Goal: Task Accomplishment & Management: Complete application form

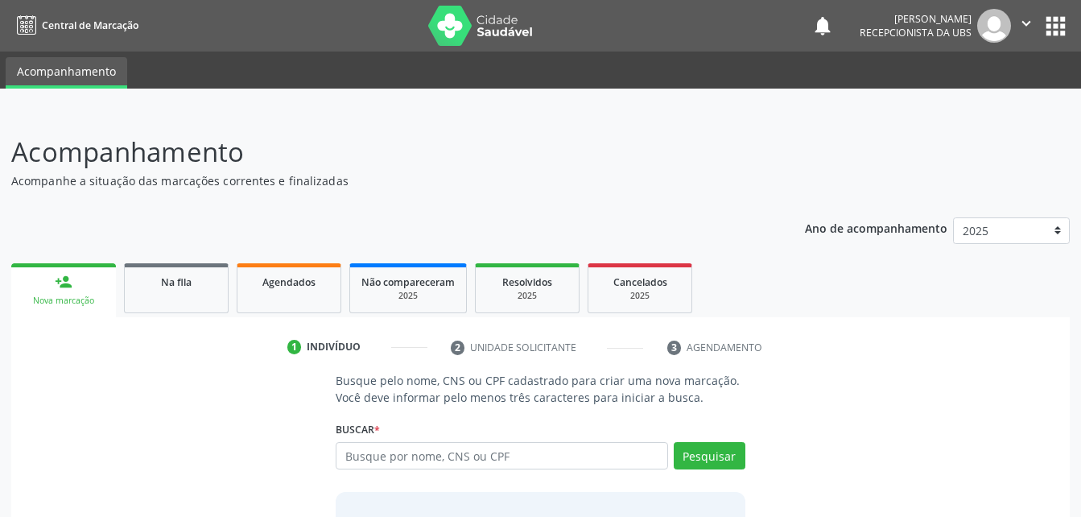
scroll to position [126, 0]
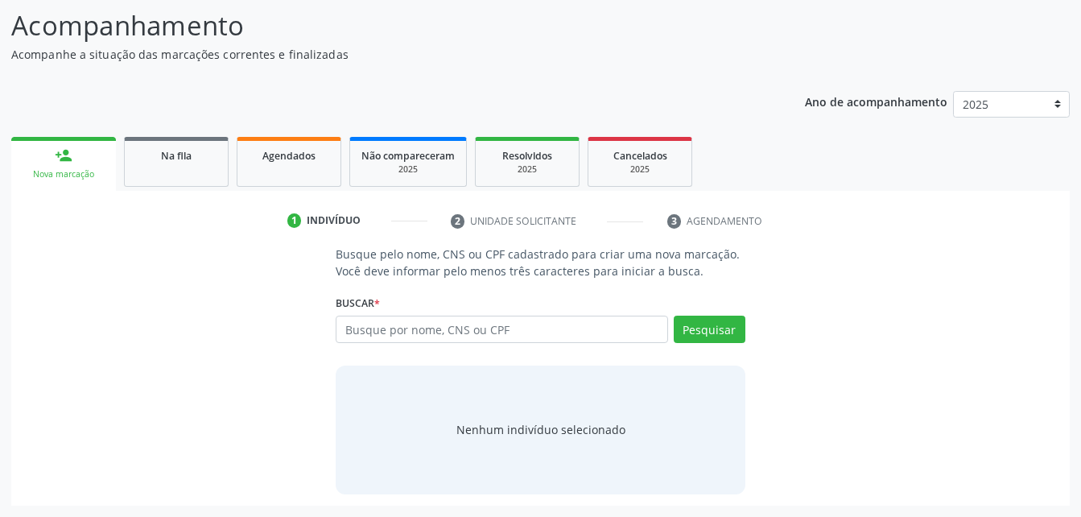
click at [434, 323] on input "text" at bounding box center [502, 329] width 332 height 27
type input "700 0033 5824 7907"
click at [720, 332] on button "Pesquisar" at bounding box center [710, 329] width 72 height 27
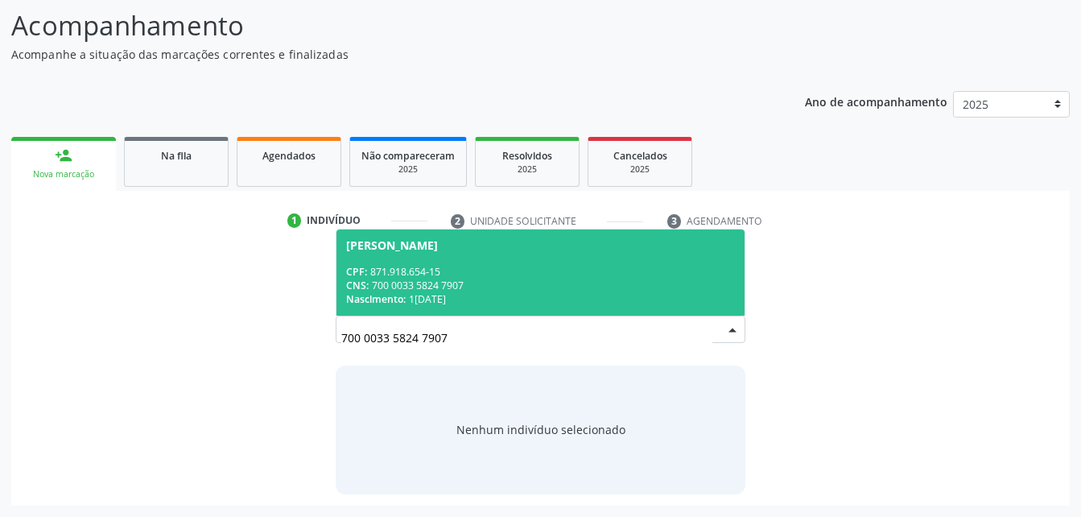
click at [406, 287] on div "CNS: 700 0033 5824 7907" at bounding box center [540, 286] width 388 height 14
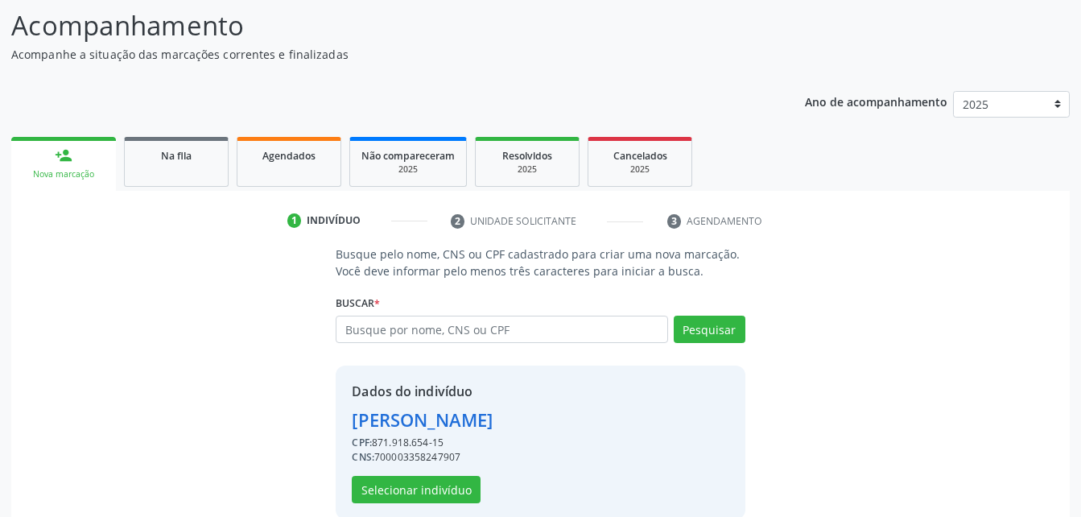
scroll to position [151, 0]
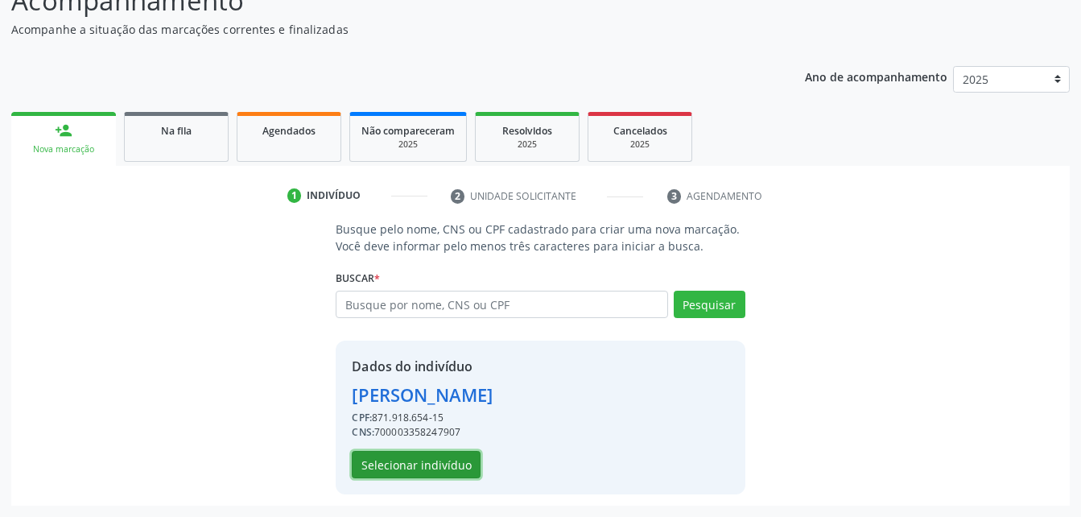
click at [432, 456] on button "Selecionar indivíduo" at bounding box center [416, 464] width 129 height 27
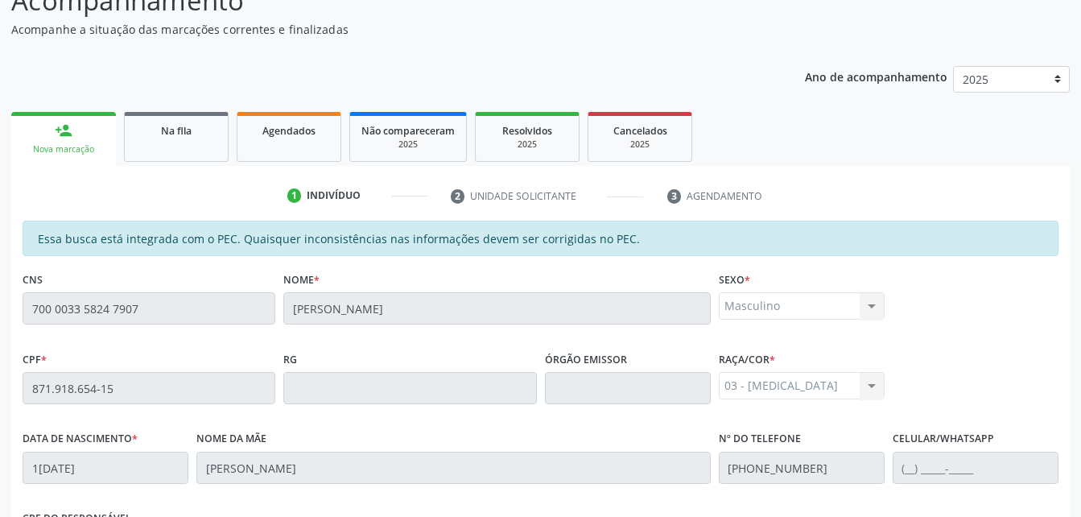
scroll to position [425, 0]
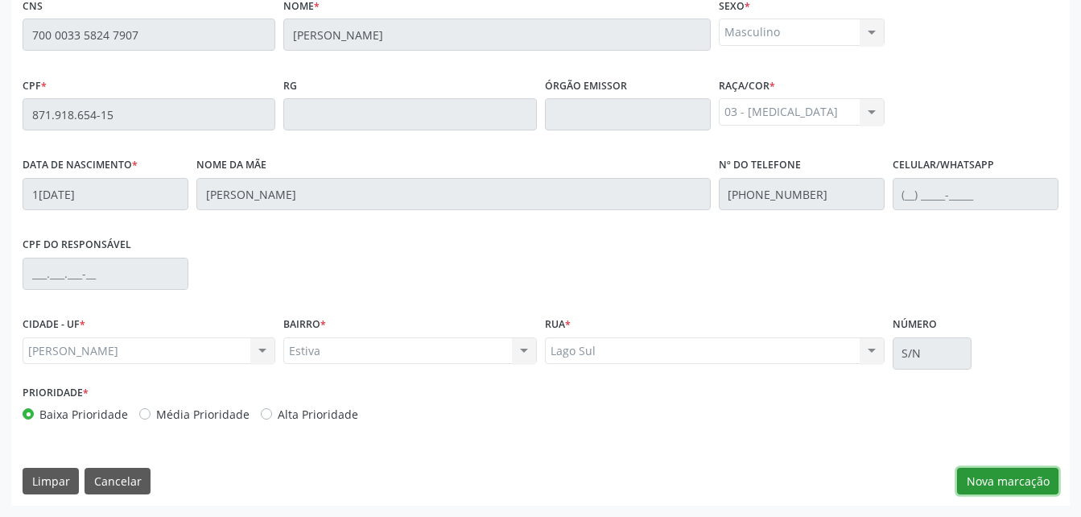
click at [1032, 477] on button "Nova marcação" at bounding box center [1007, 481] width 101 height 27
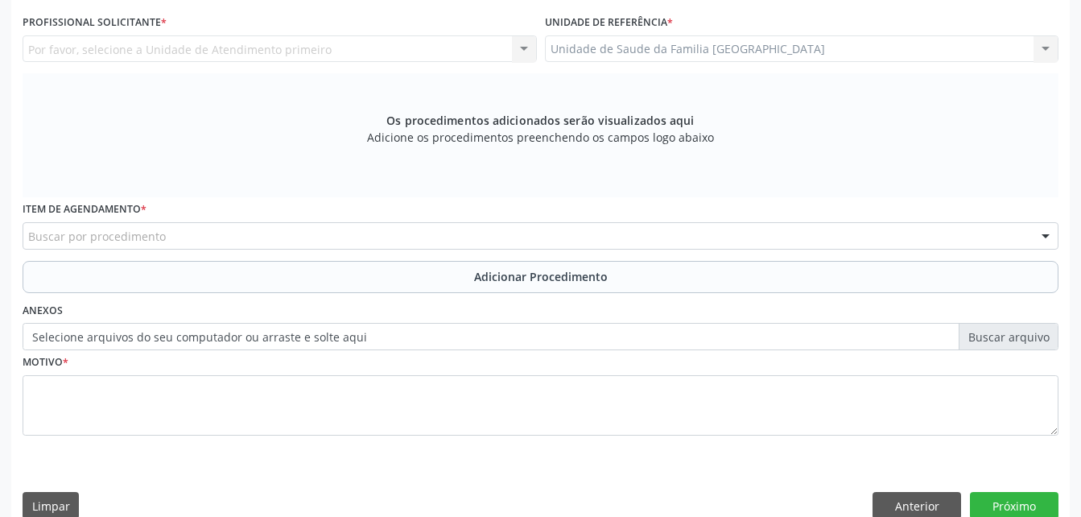
scroll to position [264, 0]
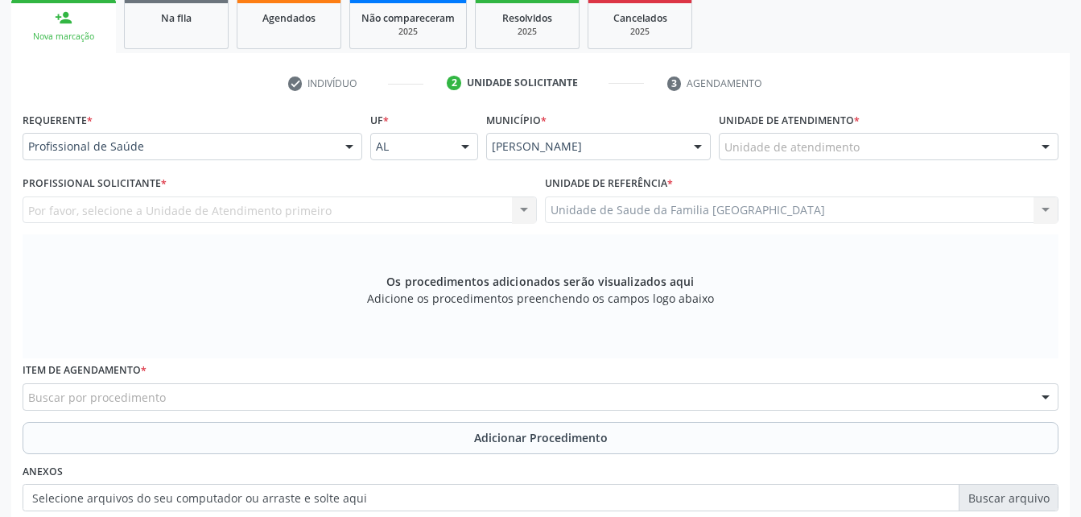
click at [926, 160] on div "Unidade de atendimento * Unidade de atendimento Aeronave Baron 58 Aeronave Cess…" at bounding box center [889, 139] width 348 height 63
click at [916, 154] on div "Unidade de atendimento" at bounding box center [889, 146] width 340 height 27
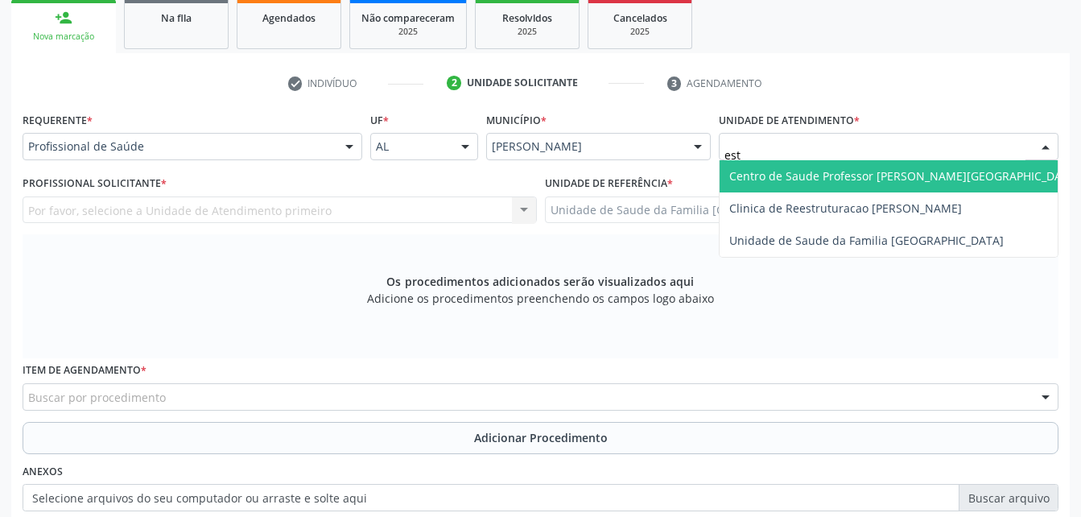
type input "esti"
click at [920, 175] on span "Unidade de Saude da Familia [GEOGRAPHIC_DATA]" at bounding box center [866, 175] width 275 height 15
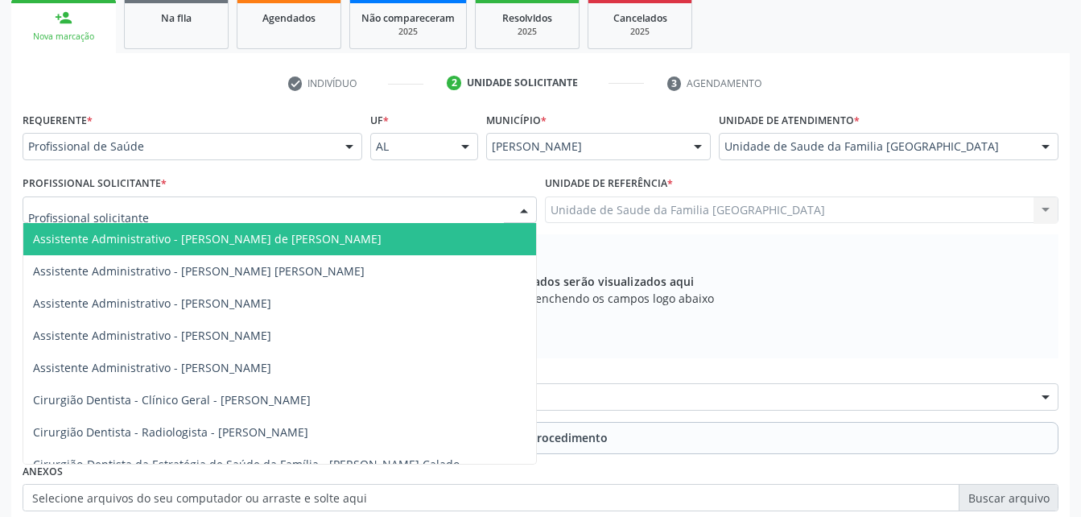
click at [254, 209] on div at bounding box center [280, 209] width 514 height 27
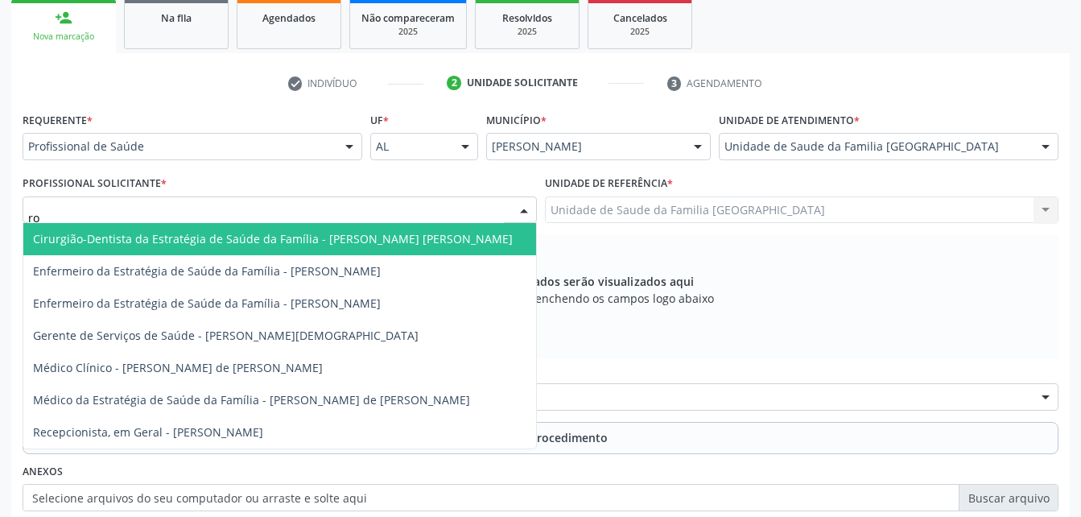
type input "rod"
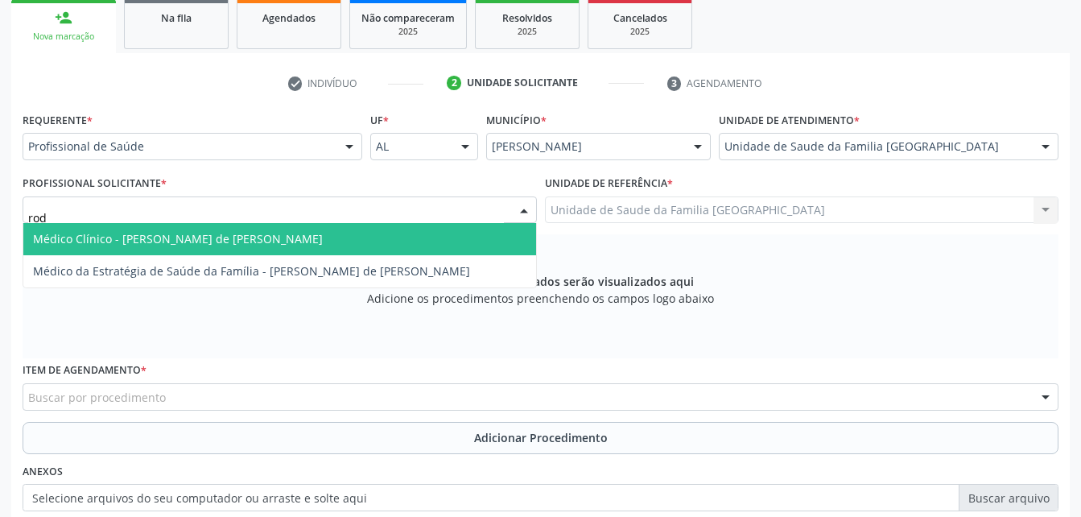
click at [254, 240] on span "Médico Clínico - [PERSON_NAME] de [PERSON_NAME]" at bounding box center [178, 238] width 290 height 15
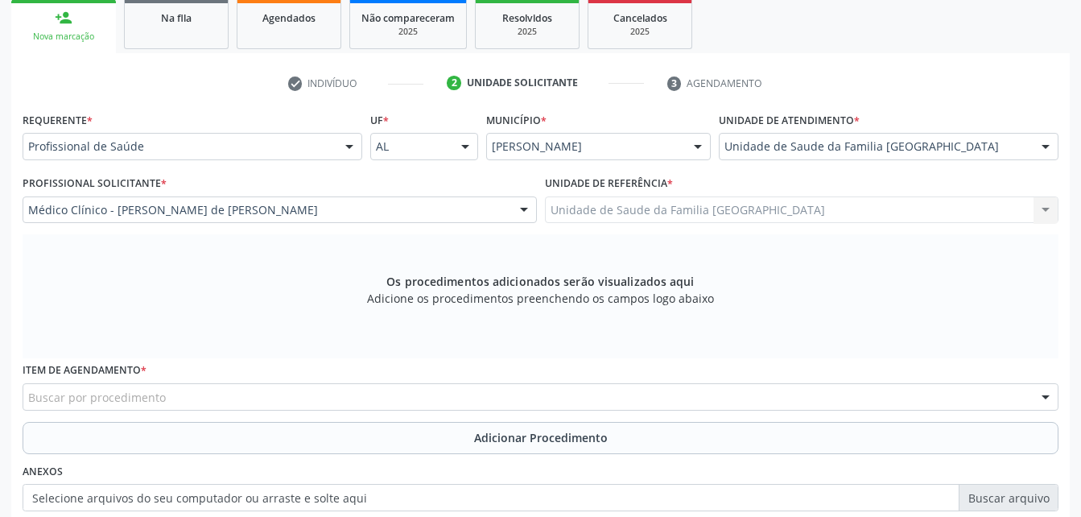
scroll to position [345, 0]
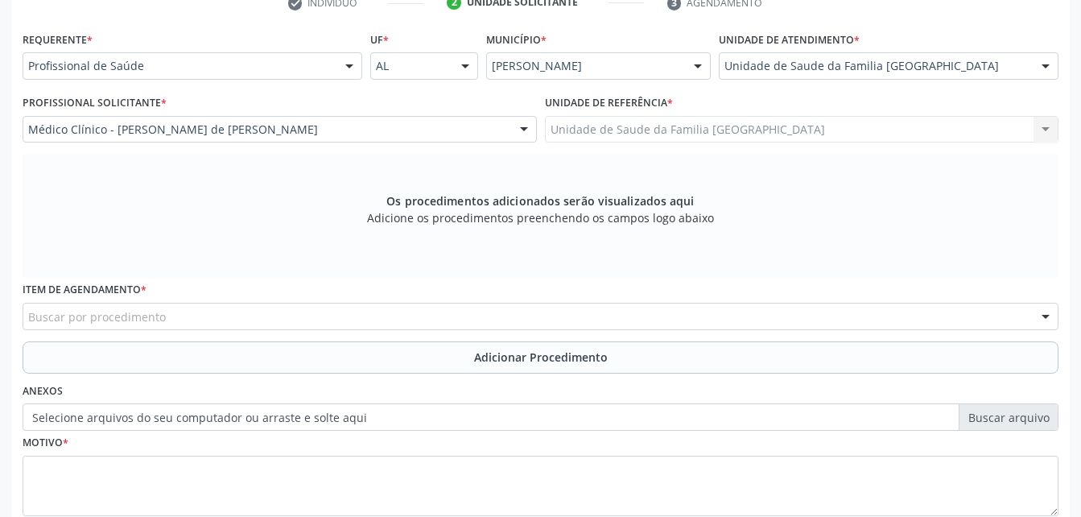
click at [272, 313] on div "Buscar por procedimento" at bounding box center [541, 316] width 1036 height 27
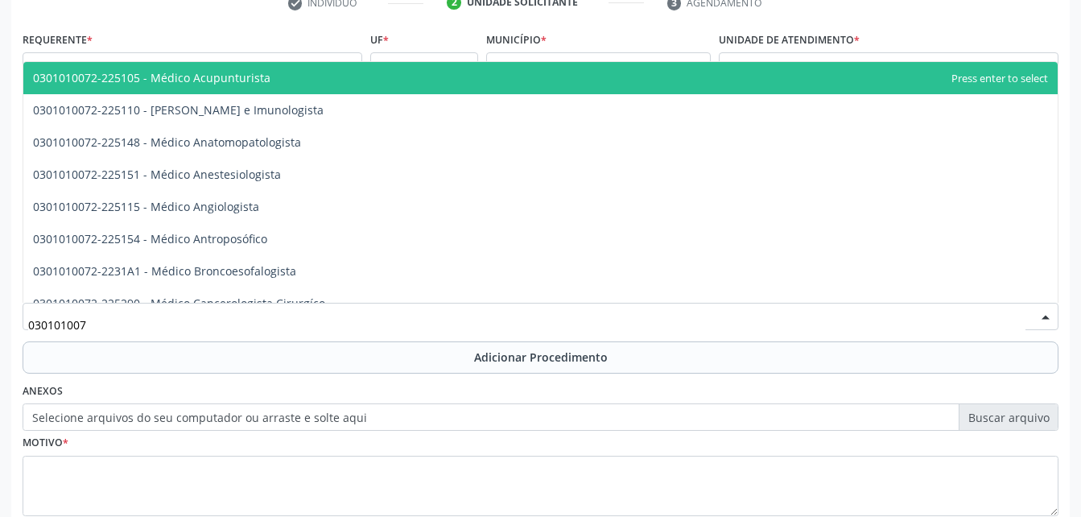
type input "0301010072"
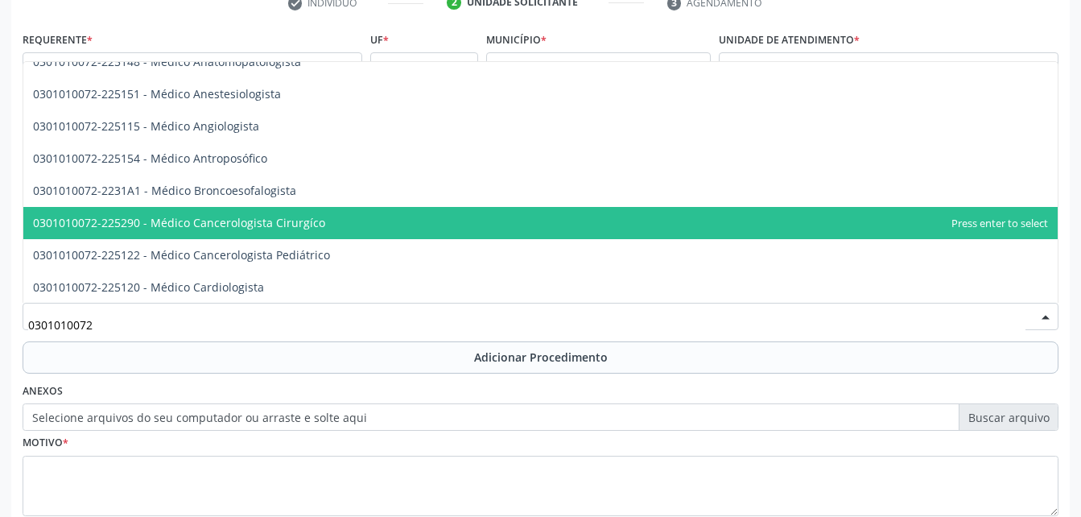
scroll to position [242, 0]
click at [320, 214] on span "0301010072-225225 - Médico Cirurgião Geral" at bounding box center [540, 223] width 1034 height 32
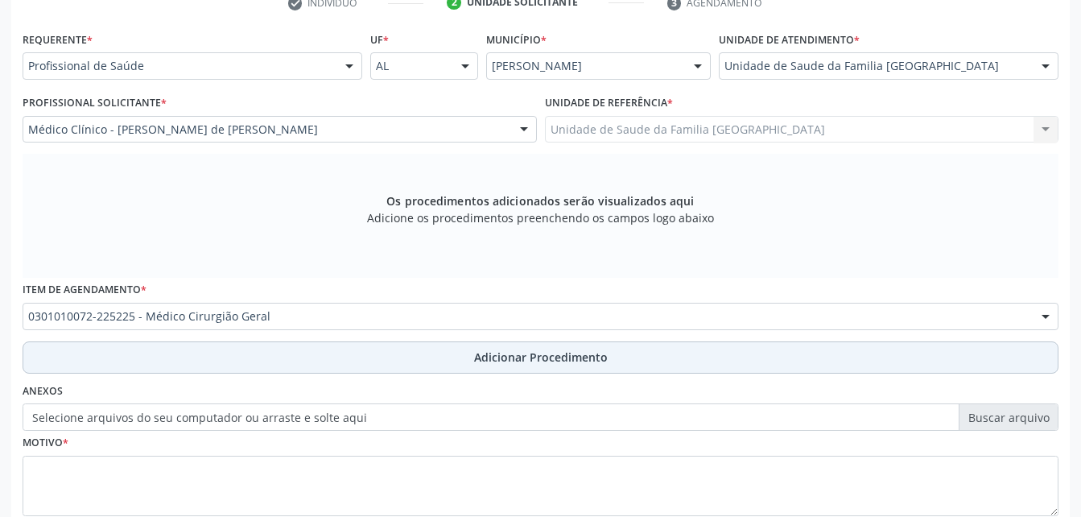
click at [456, 361] on button "Adicionar Procedimento" at bounding box center [541, 357] width 1036 height 32
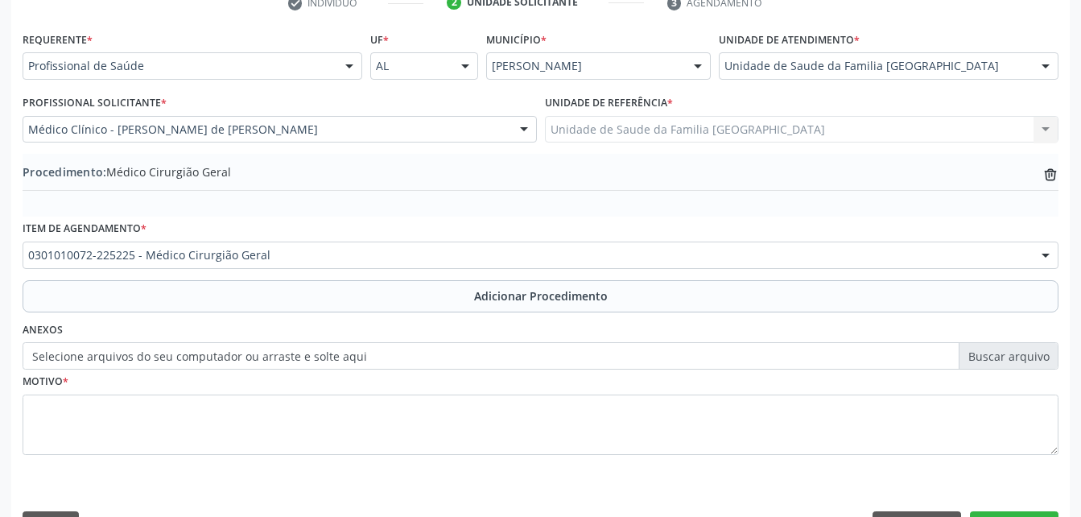
scroll to position [389, 0]
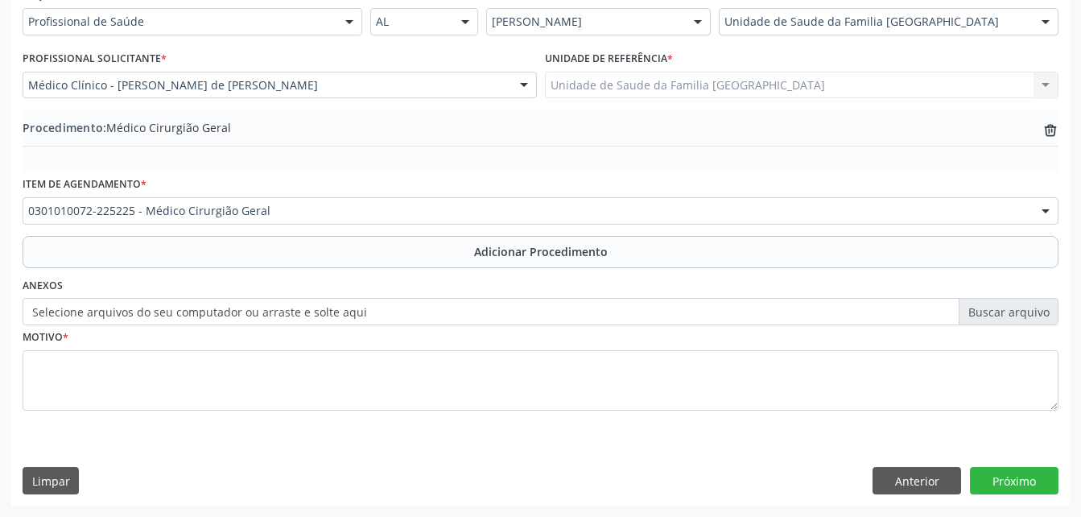
click at [382, 302] on label "Selecione arquivos do seu computador ou arraste e solte aqui" at bounding box center [541, 311] width 1036 height 27
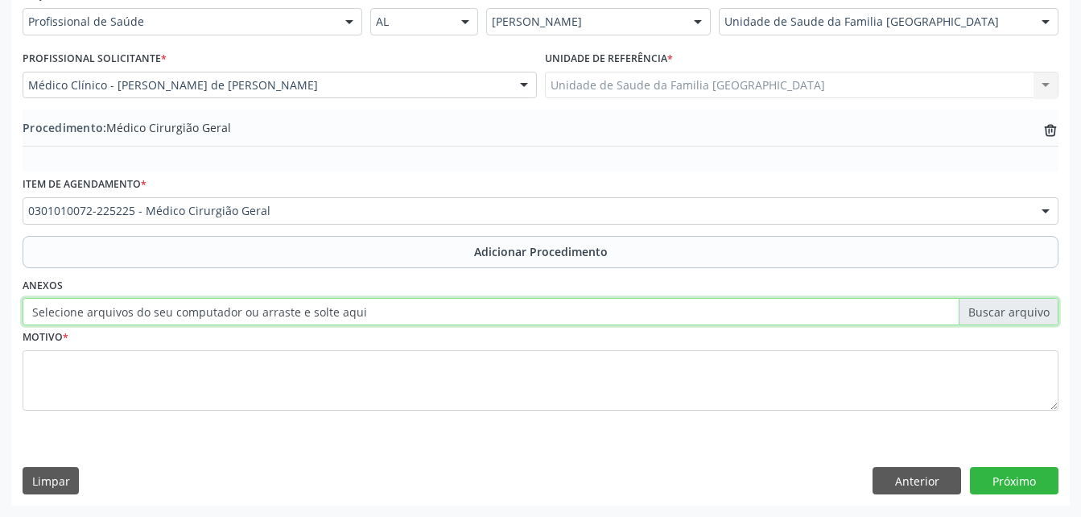
click at [382, 302] on input "Selecione arquivos do seu computador ou arraste e solte aqui" at bounding box center [541, 311] width 1036 height 27
type input "C:\fakepath\WhatsApp Image 2[DATE]4.12.03.jpeg"
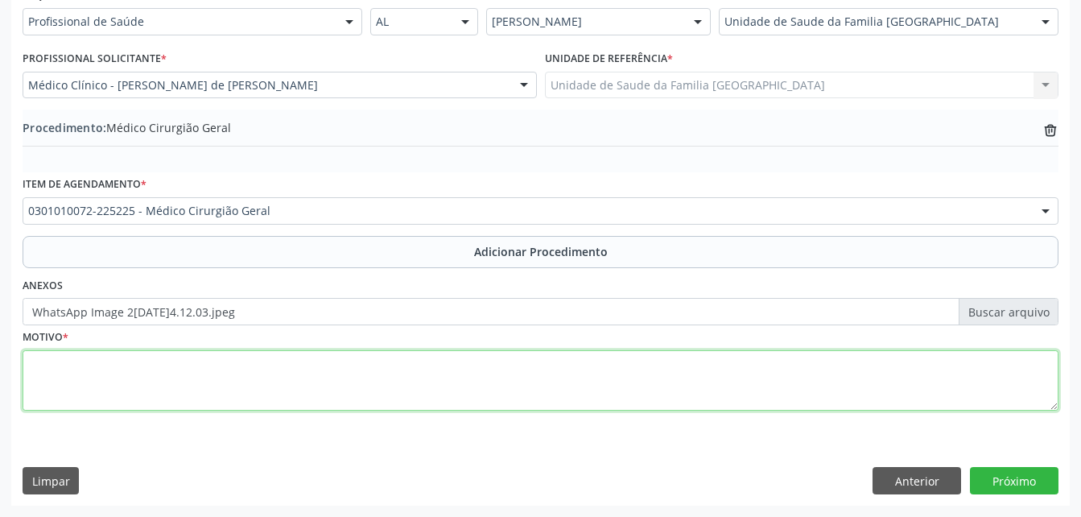
click at [506, 390] on textarea at bounding box center [541, 380] width 1036 height 61
type textarea "pequenos procedimentos"
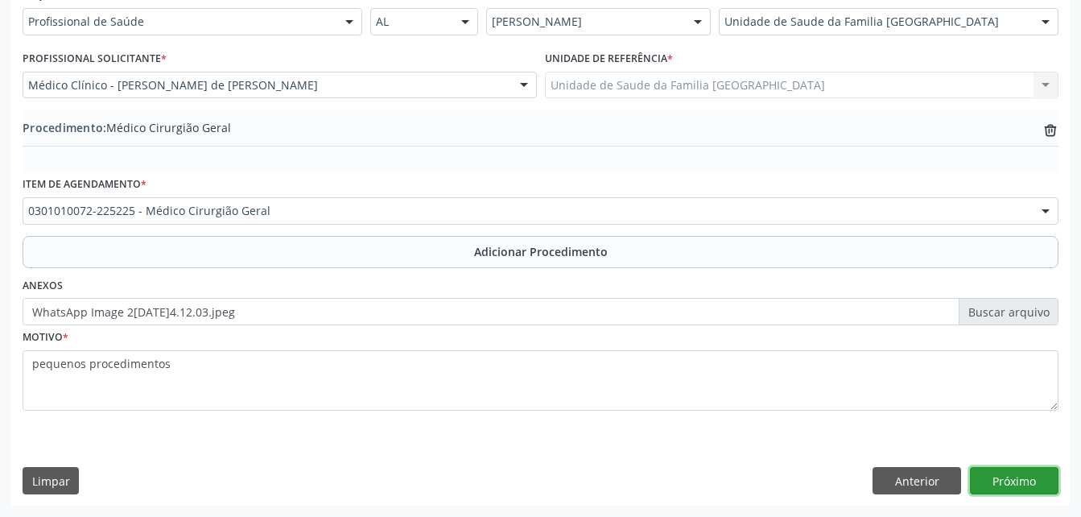
click at [989, 472] on button "Próximo" at bounding box center [1014, 480] width 89 height 27
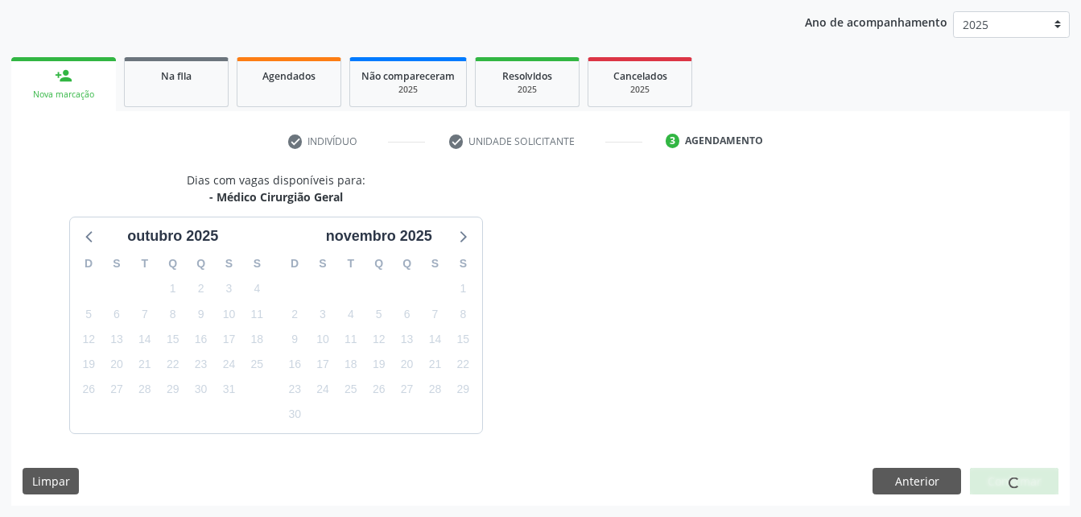
scroll to position [254, 0]
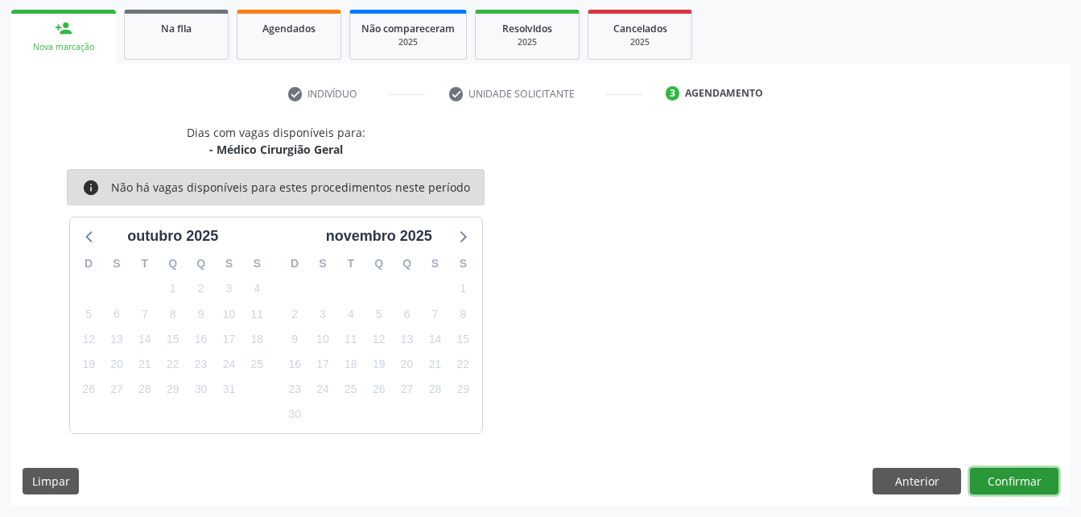
click at [989, 472] on button "Confirmar" at bounding box center [1014, 481] width 89 height 27
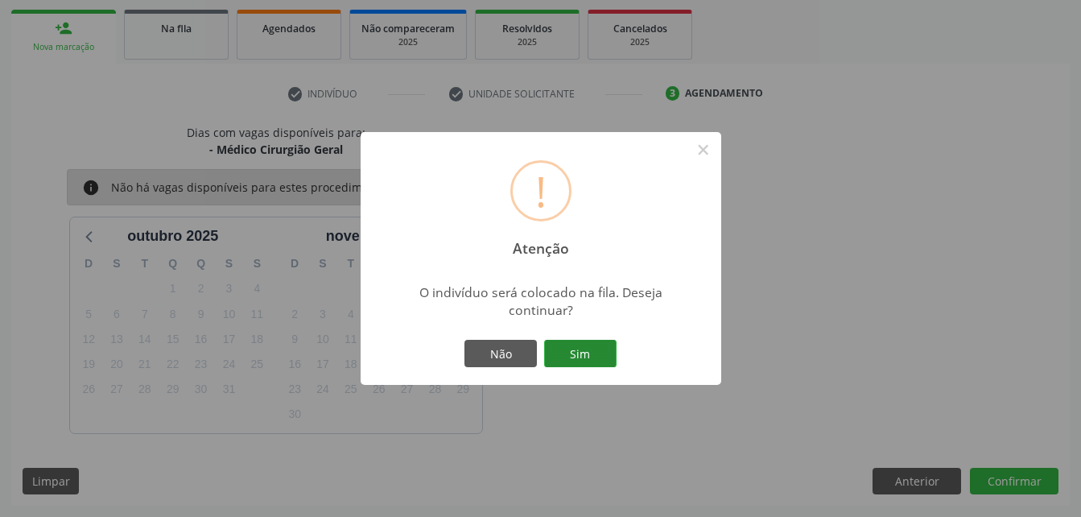
click at [602, 349] on button "Sim" at bounding box center [580, 353] width 72 height 27
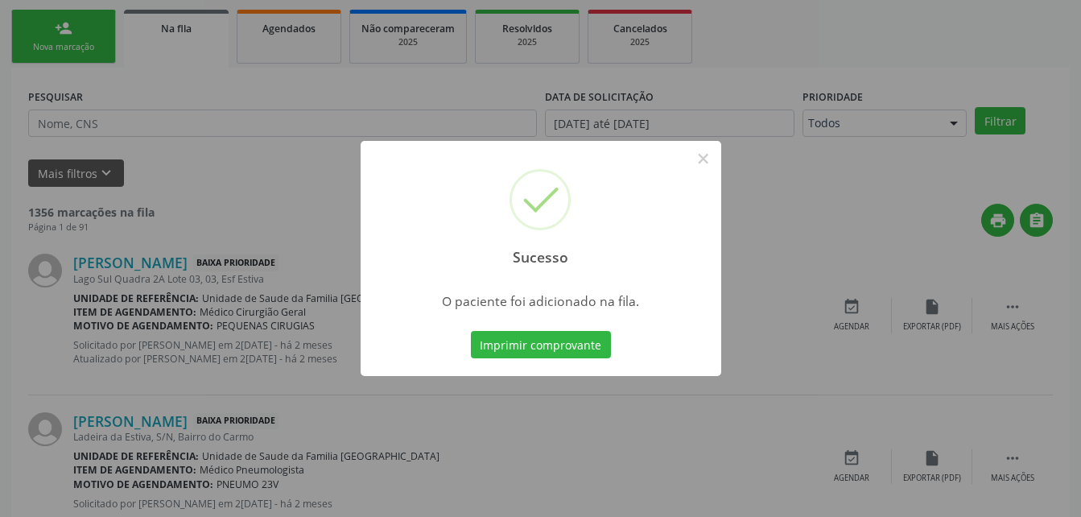
scroll to position [37, 0]
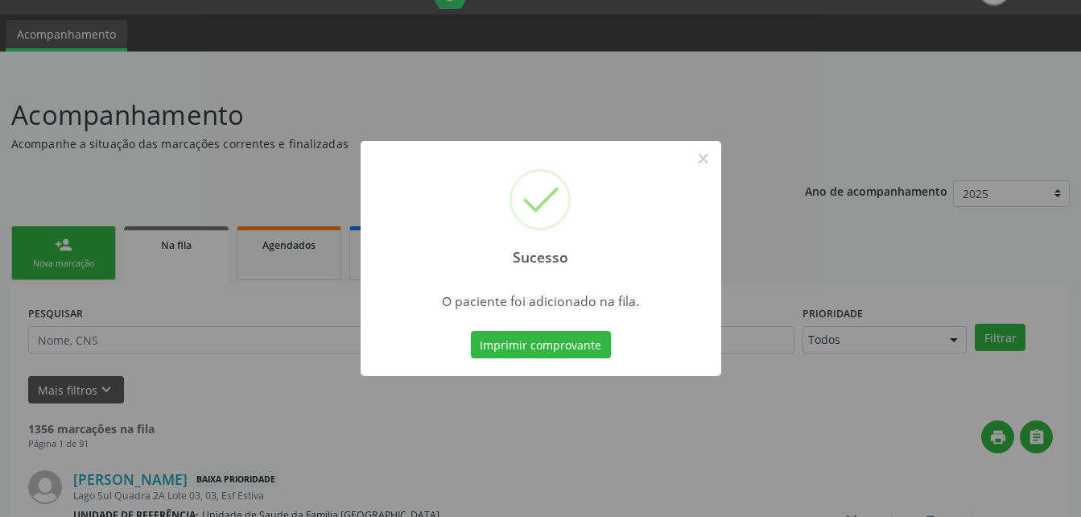
click at [89, 255] on div "Sucesso × O paciente foi adicionado na fila. Imprimir comprovante Cancel" at bounding box center [540, 258] width 1081 height 517
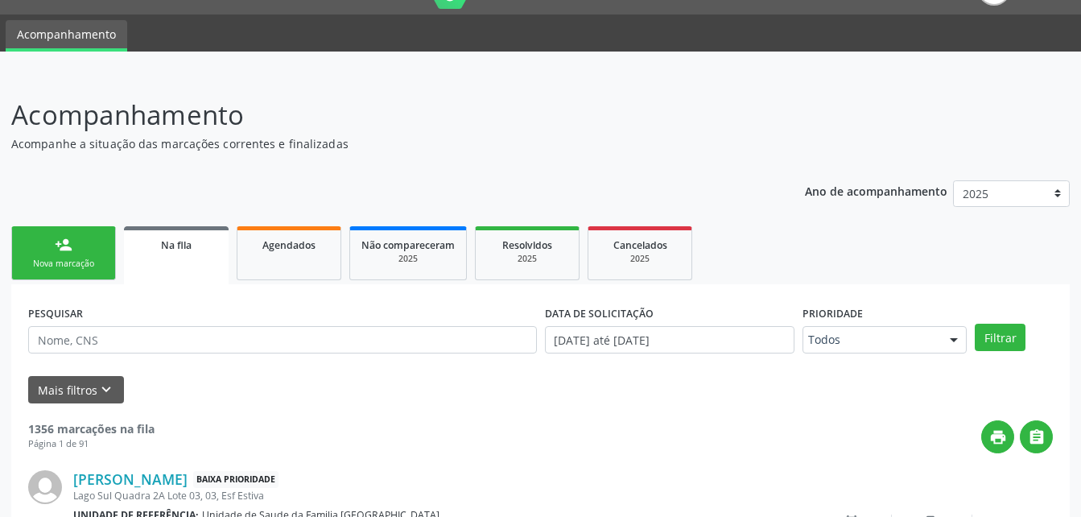
click at [94, 254] on link "person_add Nova marcação" at bounding box center [63, 253] width 105 height 54
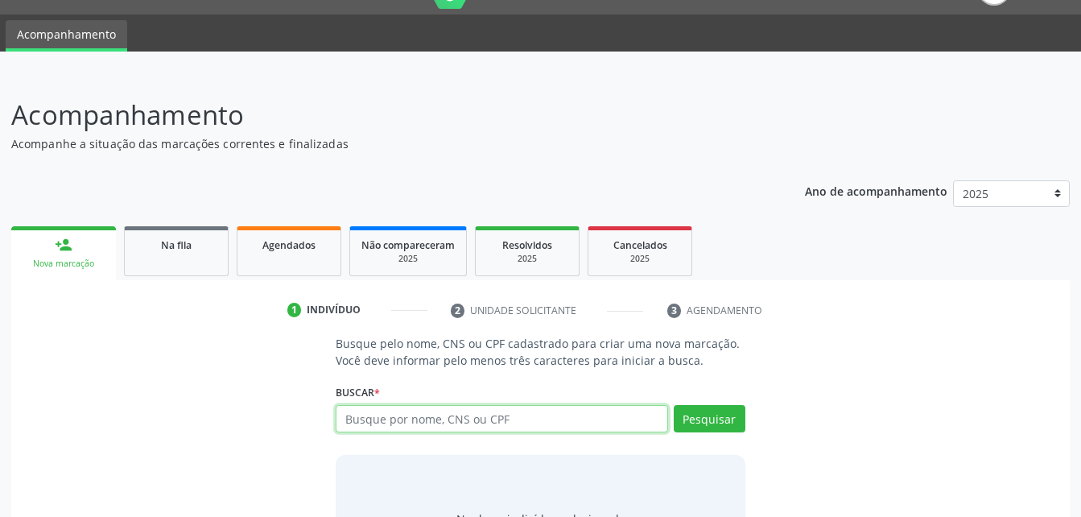
click at [500, 421] on input "text" at bounding box center [502, 418] width 332 height 27
paste input "700 0033 5824 7907"
type input "700 0033 5824 7907"
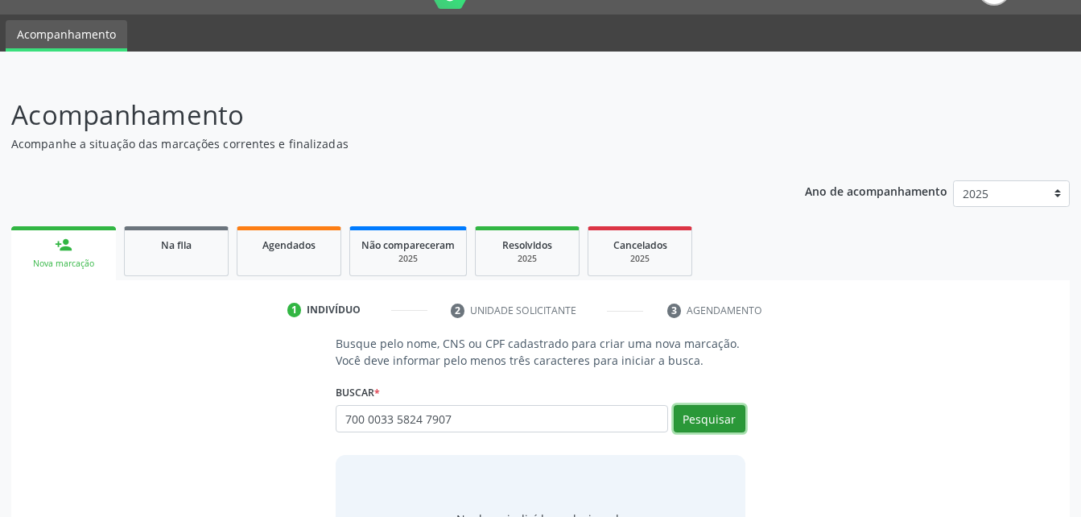
click at [704, 426] on button "Pesquisar" at bounding box center [710, 418] width 72 height 27
type input "700 0033 5824 7907"
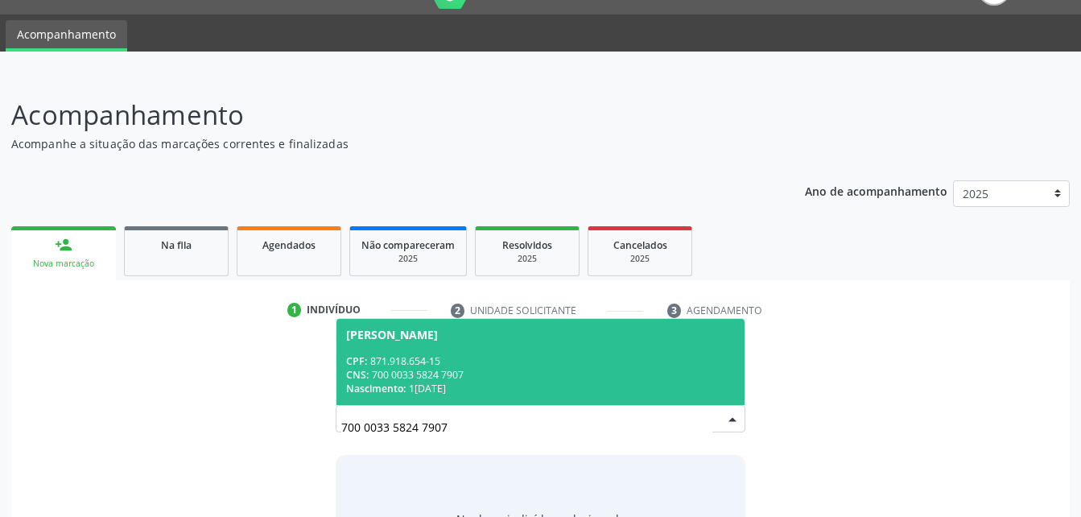
click at [596, 356] on div "CPF: 871.918.654-15" at bounding box center [540, 361] width 388 height 14
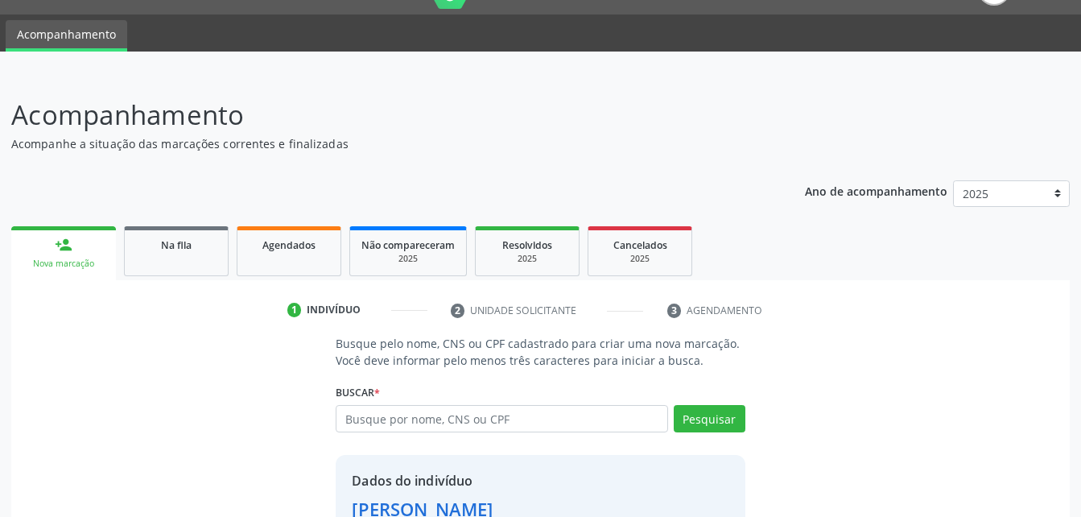
scroll to position [151, 0]
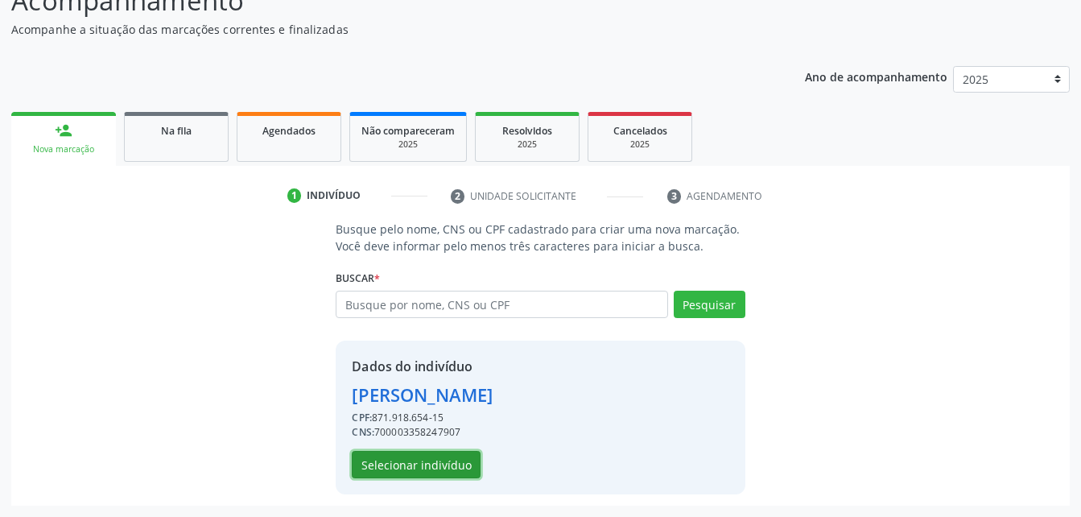
click at [442, 464] on button "Selecionar indivíduo" at bounding box center [416, 464] width 129 height 27
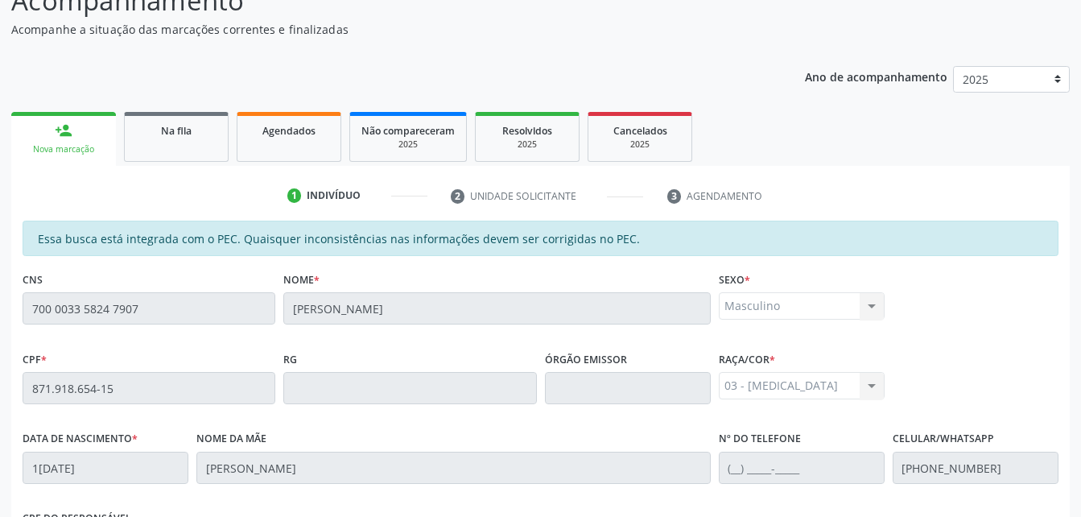
scroll to position [425, 0]
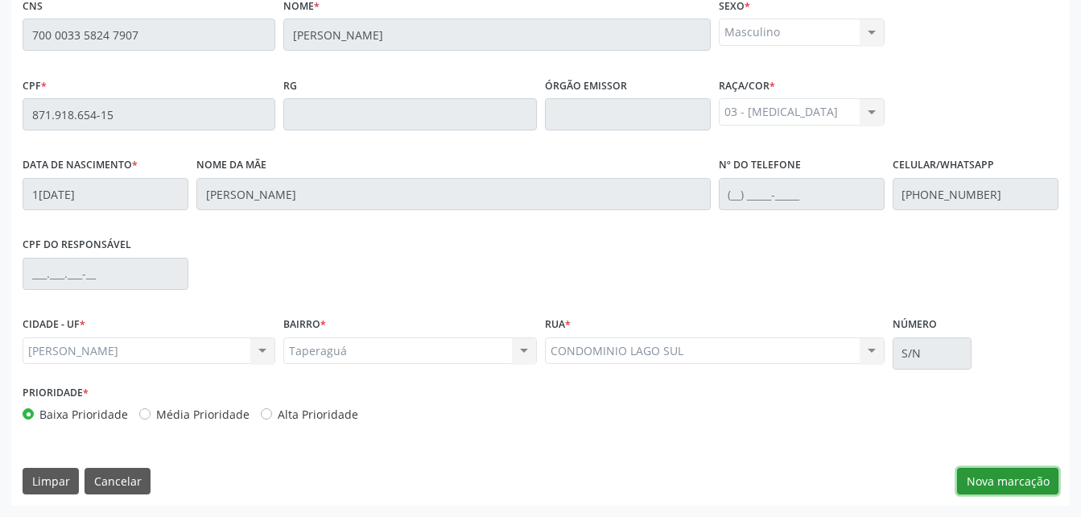
click at [1018, 486] on button "Nova marcação" at bounding box center [1007, 481] width 101 height 27
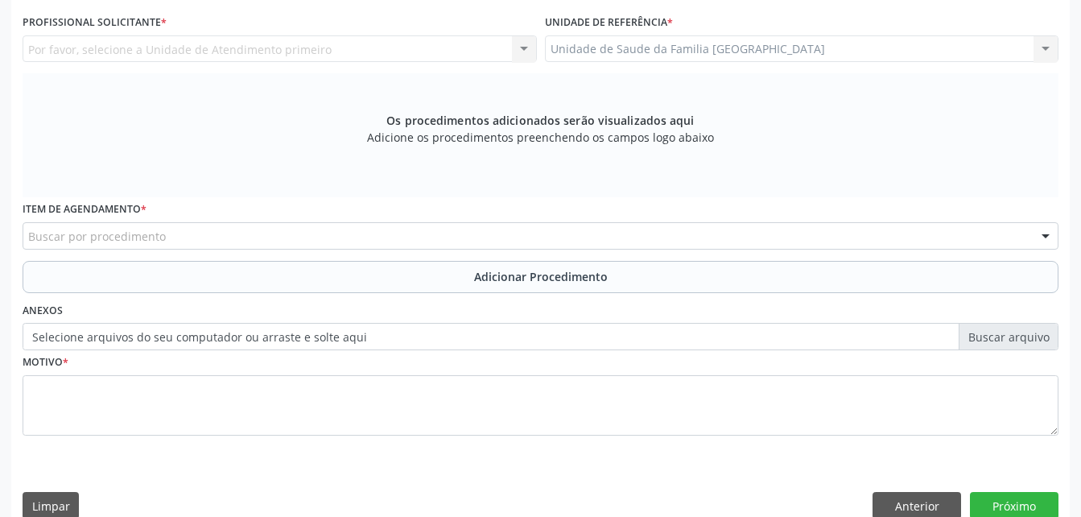
scroll to position [345, 0]
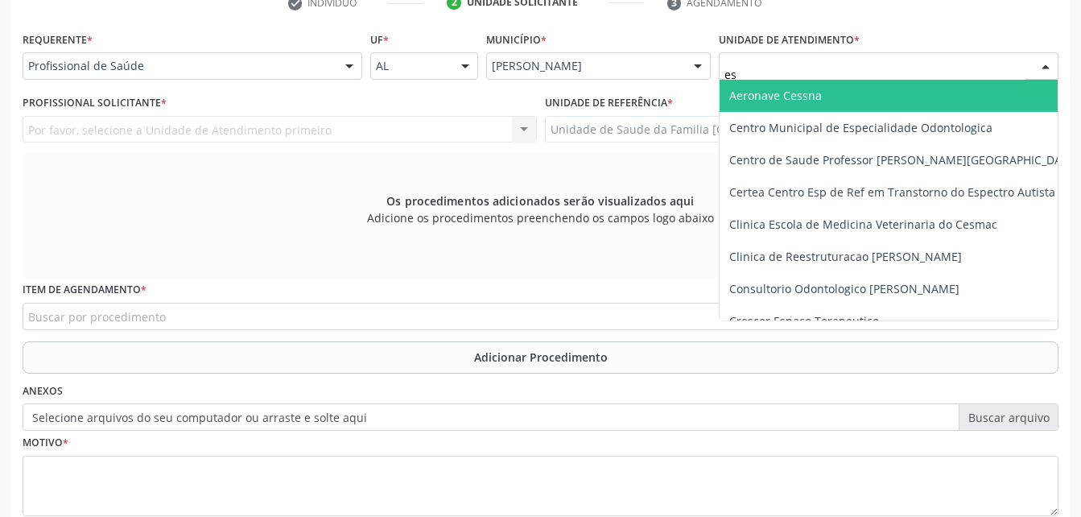
type input "est"
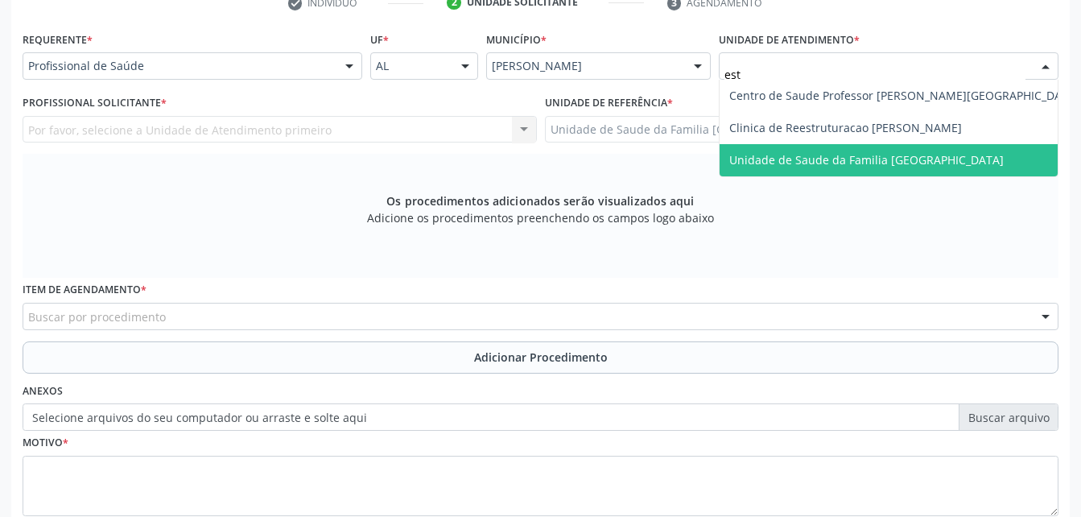
click at [810, 164] on span "Unidade de Saude da Familia [GEOGRAPHIC_DATA]" at bounding box center [866, 159] width 275 height 15
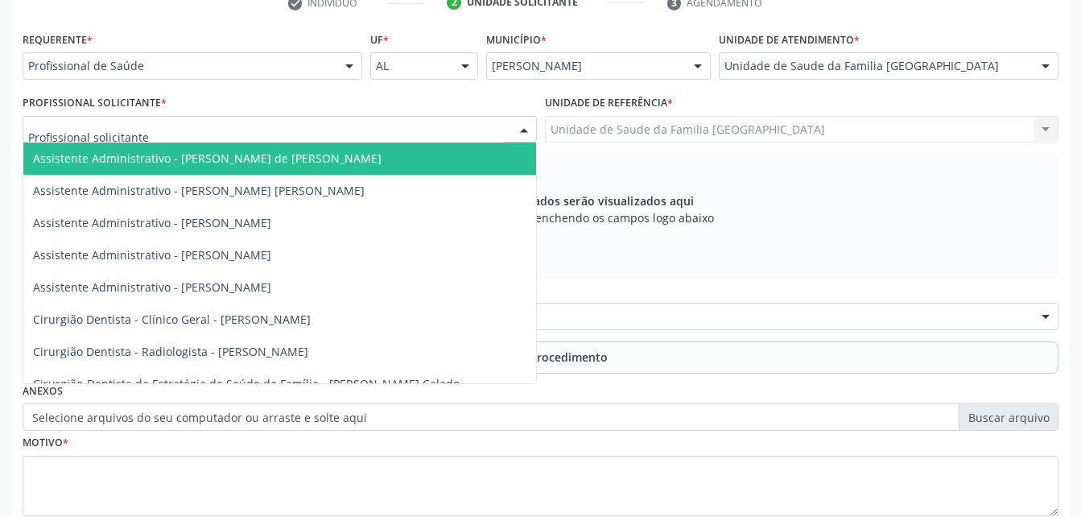
click at [436, 131] on div at bounding box center [280, 129] width 514 height 27
type input "rod"
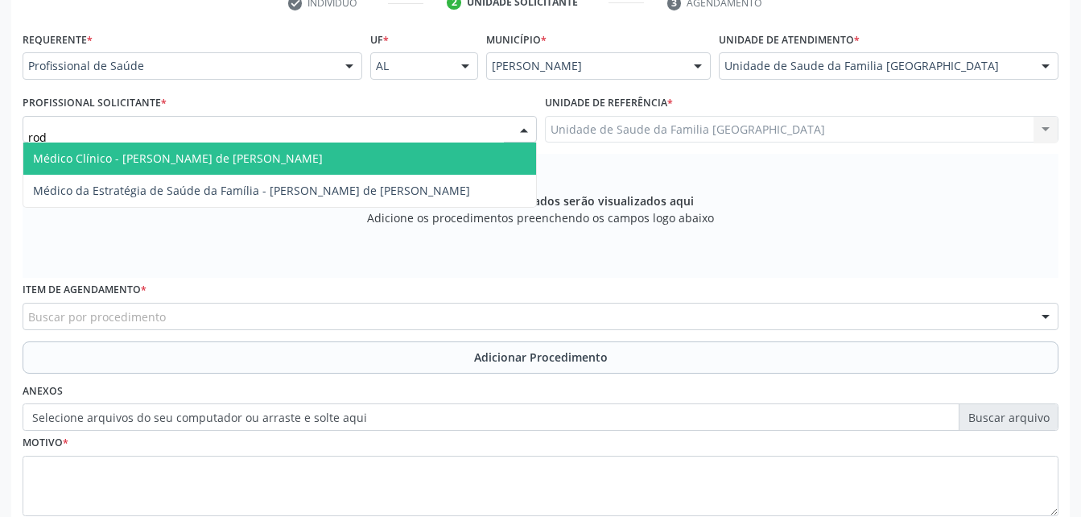
click at [436, 149] on span "Médico Clínico - [PERSON_NAME] de [PERSON_NAME]" at bounding box center [279, 158] width 513 height 32
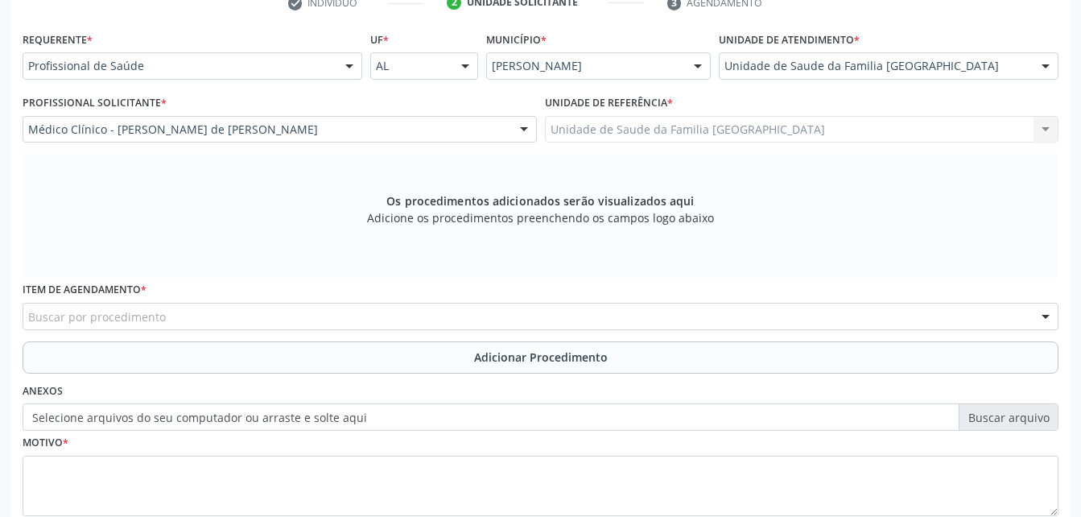
click at [444, 308] on div "Buscar por procedimento" at bounding box center [541, 316] width 1036 height 27
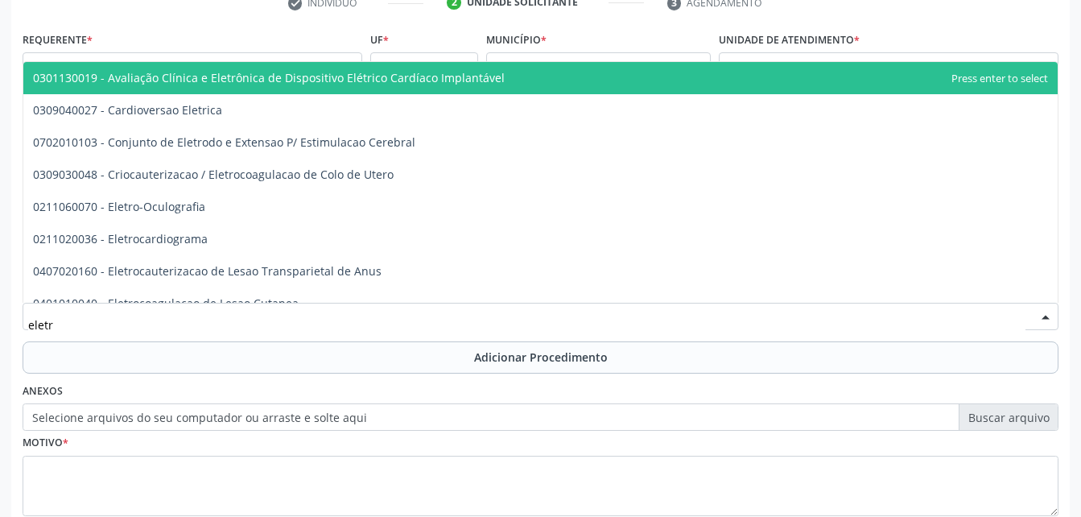
type input "eletro"
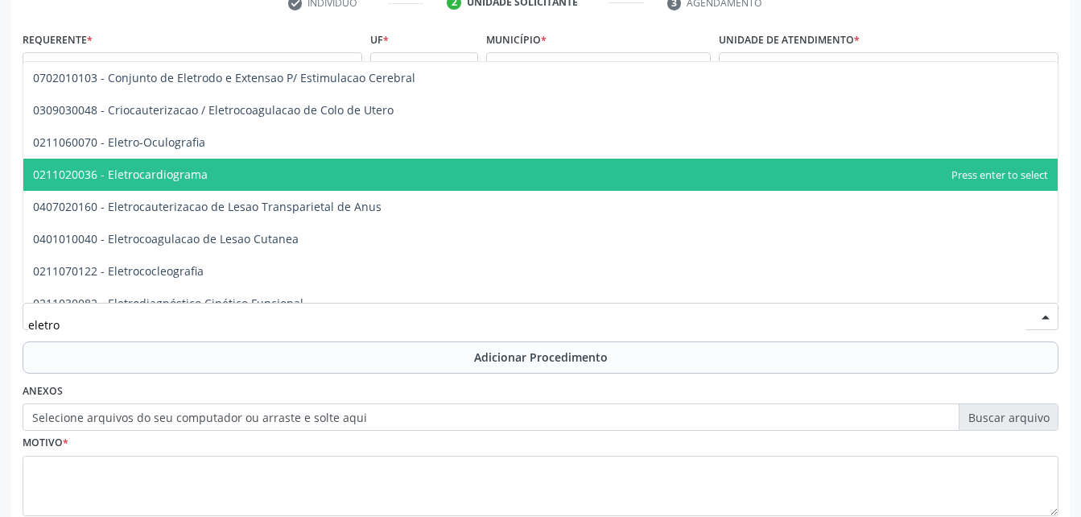
click at [239, 183] on span "0211020036 - Eletrocardiograma" at bounding box center [540, 175] width 1034 height 32
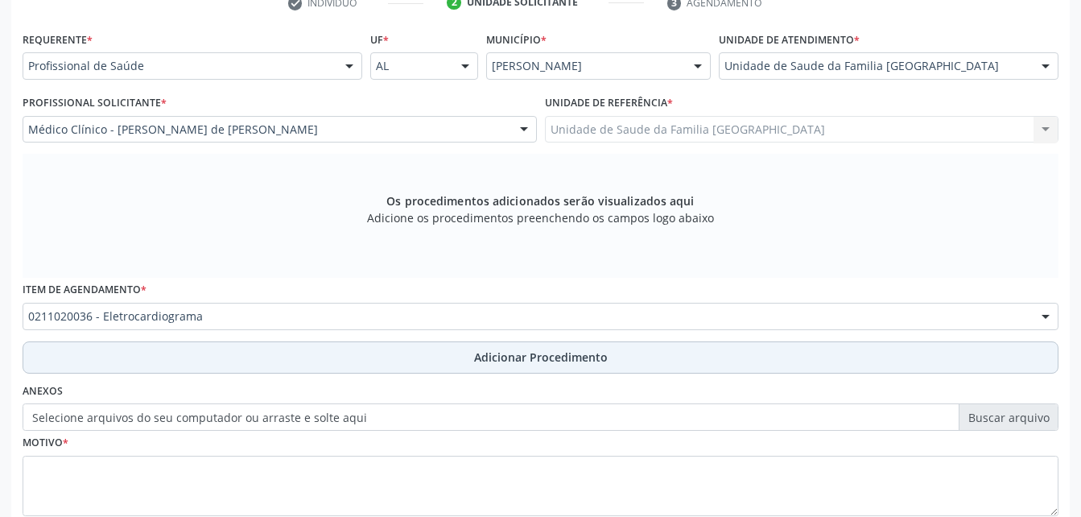
click at [312, 346] on button "Adicionar Procedimento" at bounding box center [541, 357] width 1036 height 32
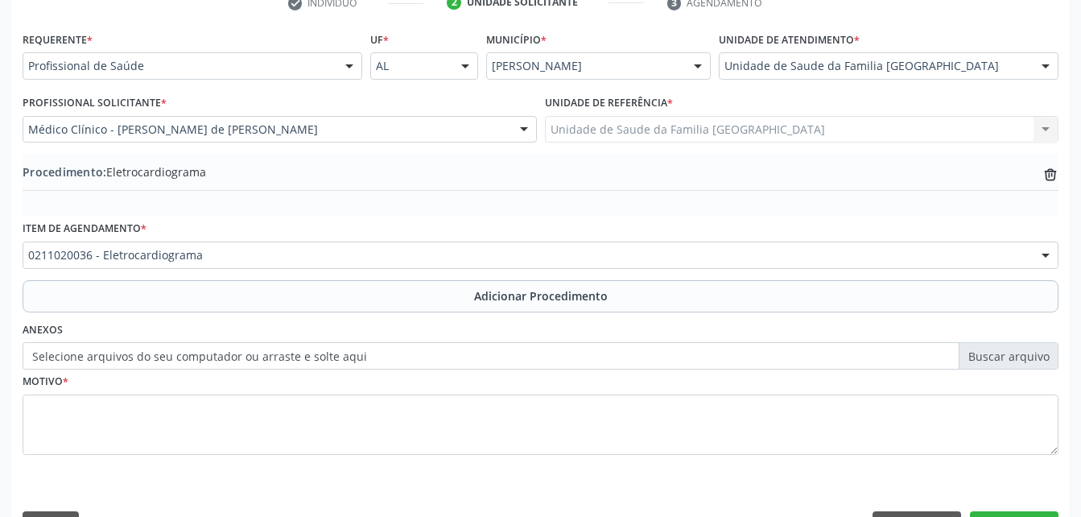
click at [188, 357] on label "Selecione arquivos do seu computador ou arraste e solte aqui" at bounding box center [541, 355] width 1036 height 27
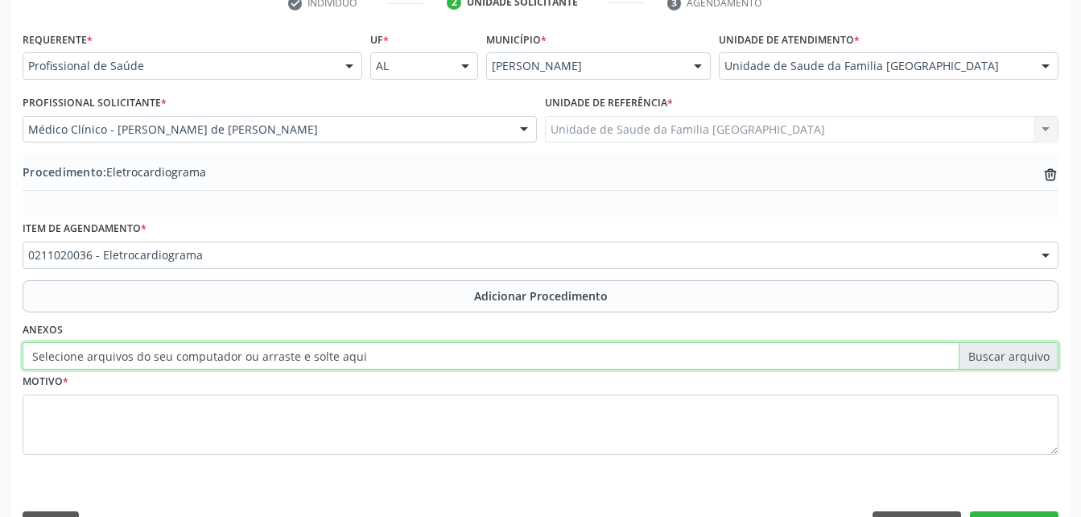
click at [188, 357] on input "Selecione arquivos do seu computador ou arraste e solte aqui" at bounding box center [541, 355] width 1036 height 27
type input "C:\fakepath\WhatsApp Image [DATE] 14.12.12.jpeg"
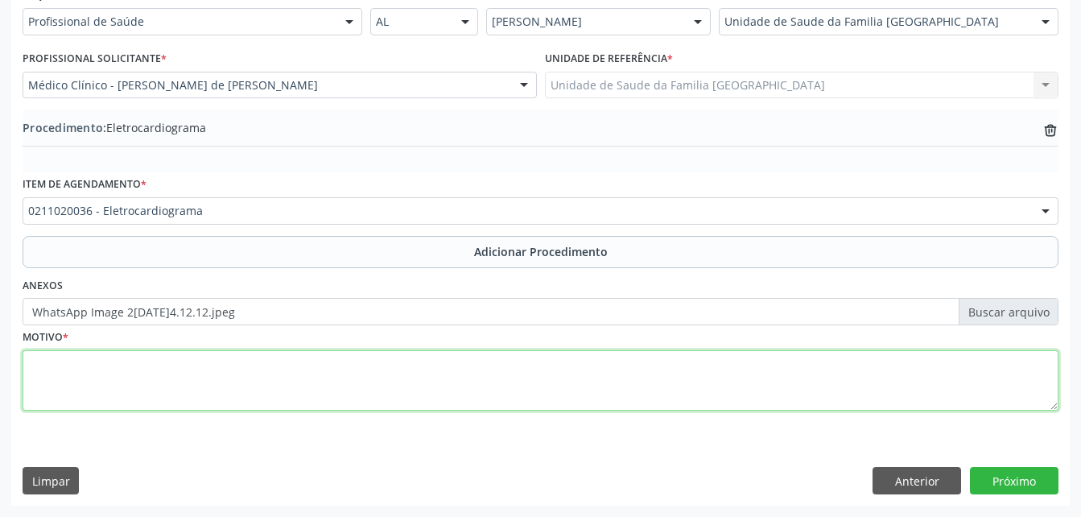
click at [361, 376] on textarea at bounding box center [541, 380] width 1036 height 61
type textarea "rotina"
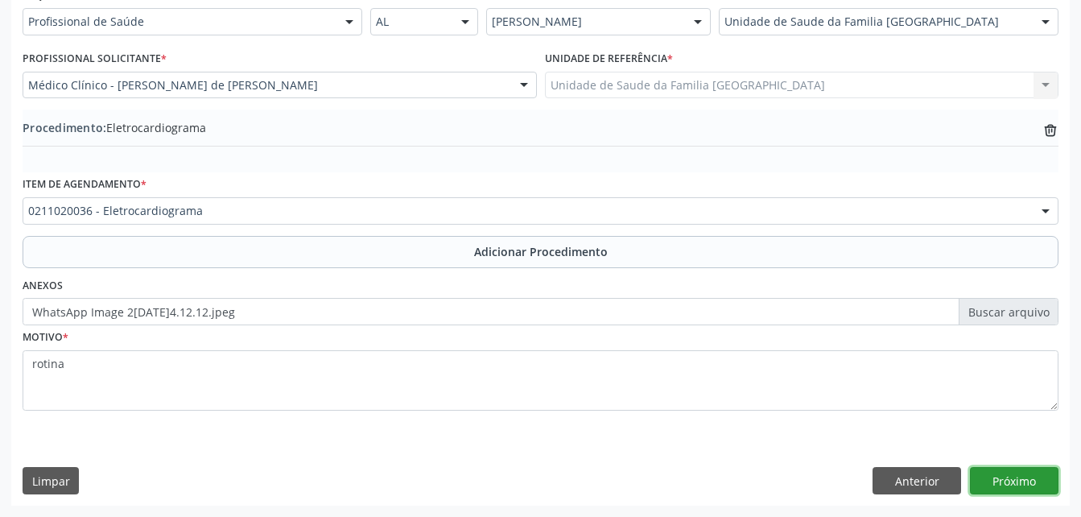
click at [995, 477] on button "Próximo" at bounding box center [1014, 480] width 89 height 27
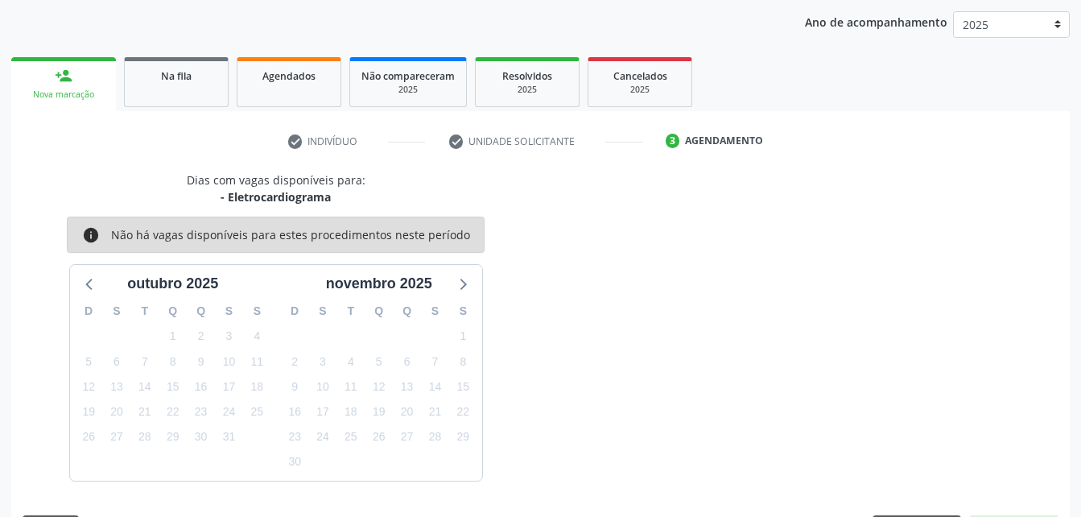
scroll to position [254, 0]
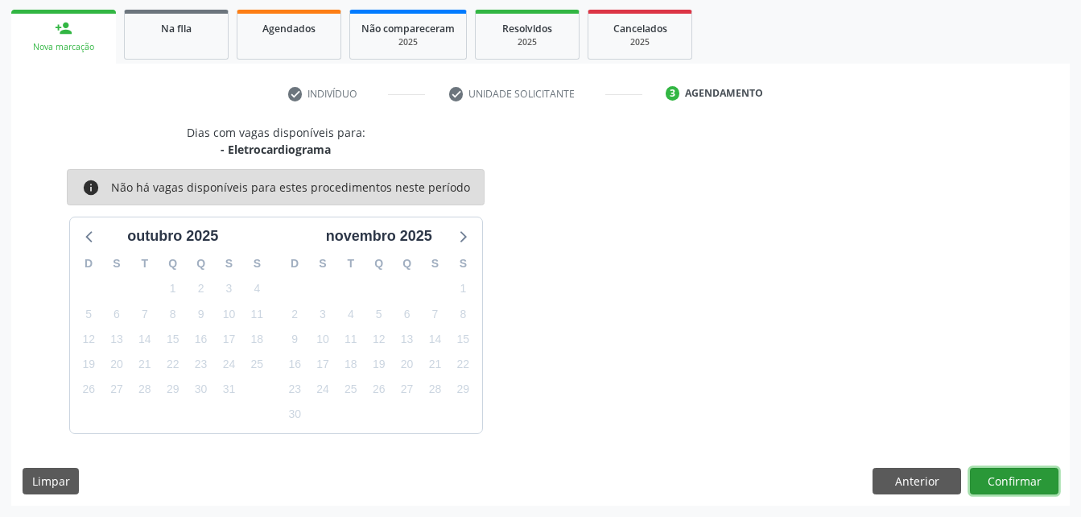
click at [995, 477] on button "Confirmar" at bounding box center [1014, 481] width 89 height 27
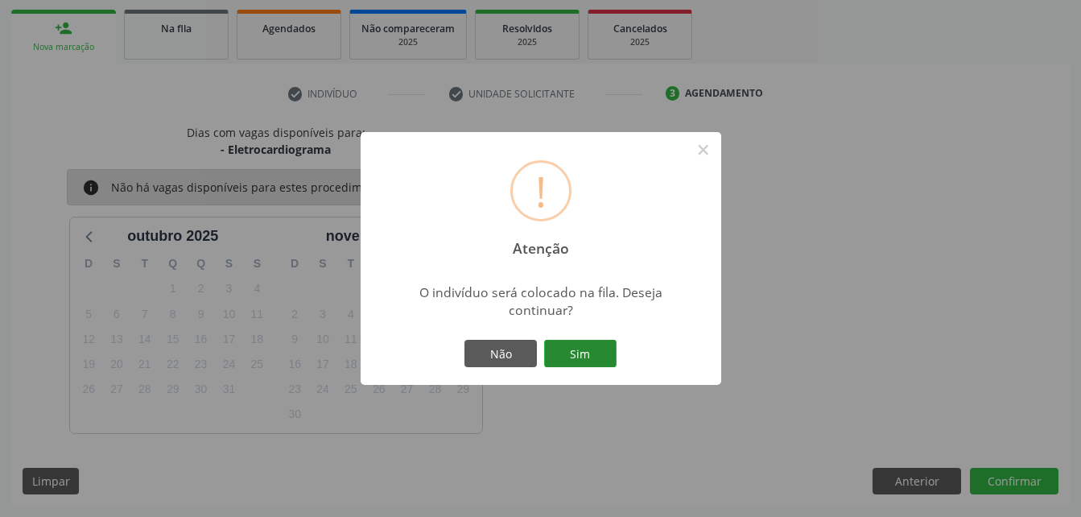
click at [573, 357] on button "Sim" at bounding box center [580, 353] width 72 height 27
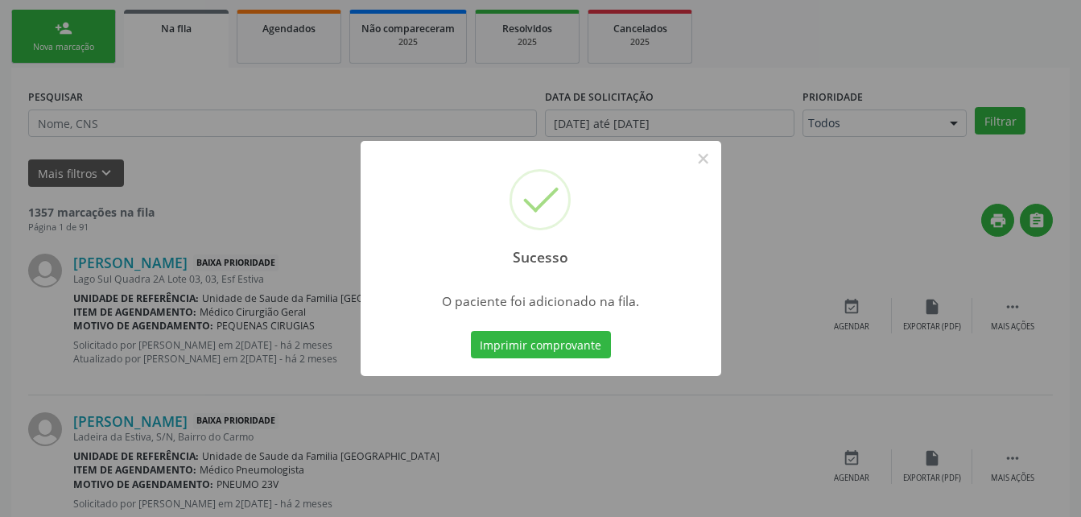
scroll to position [37, 0]
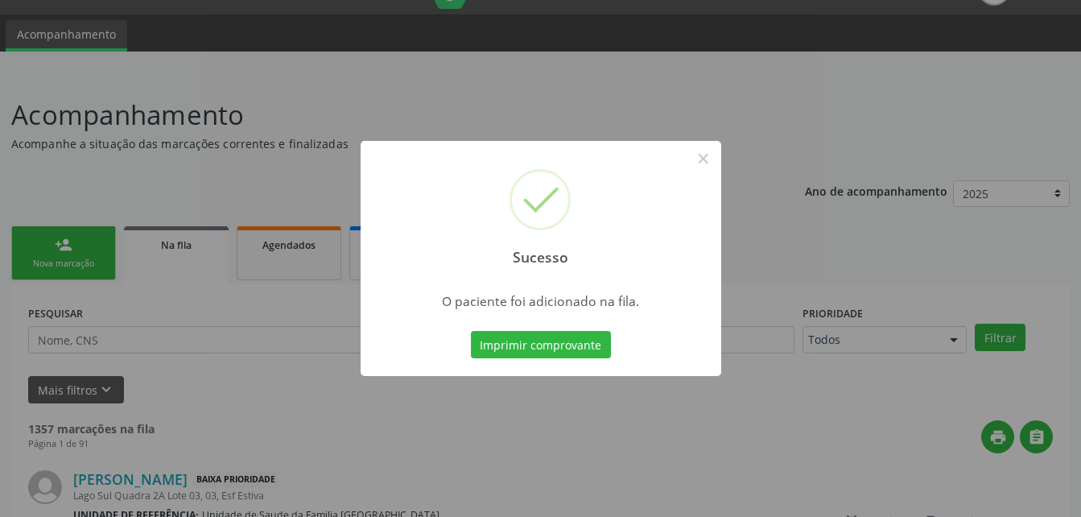
click at [91, 250] on div "Sucesso × O paciente foi adicionado na fila. Imprimir comprovante Cancel" at bounding box center [540, 258] width 1081 height 517
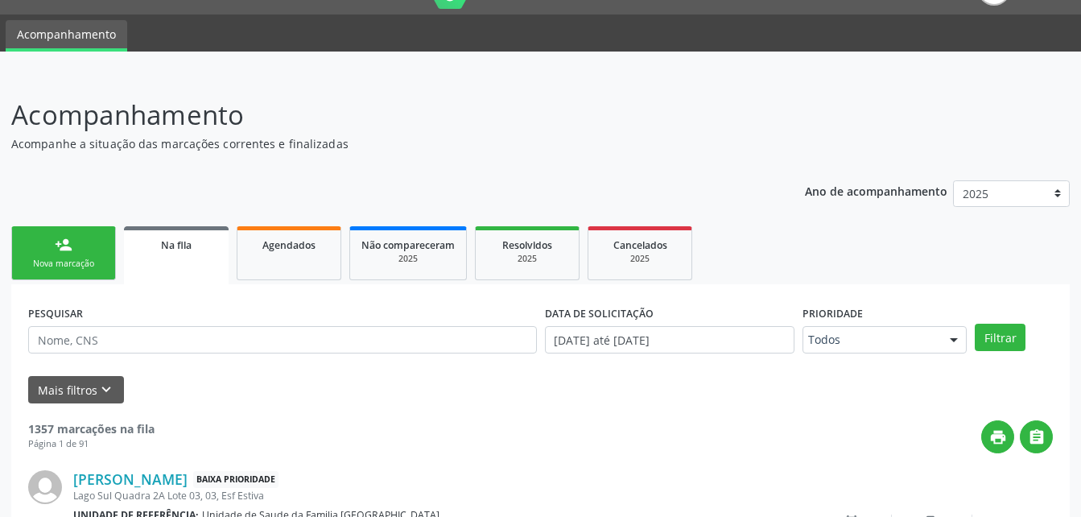
click at [75, 251] on link "person_add Nova marcação" at bounding box center [63, 253] width 105 height 54
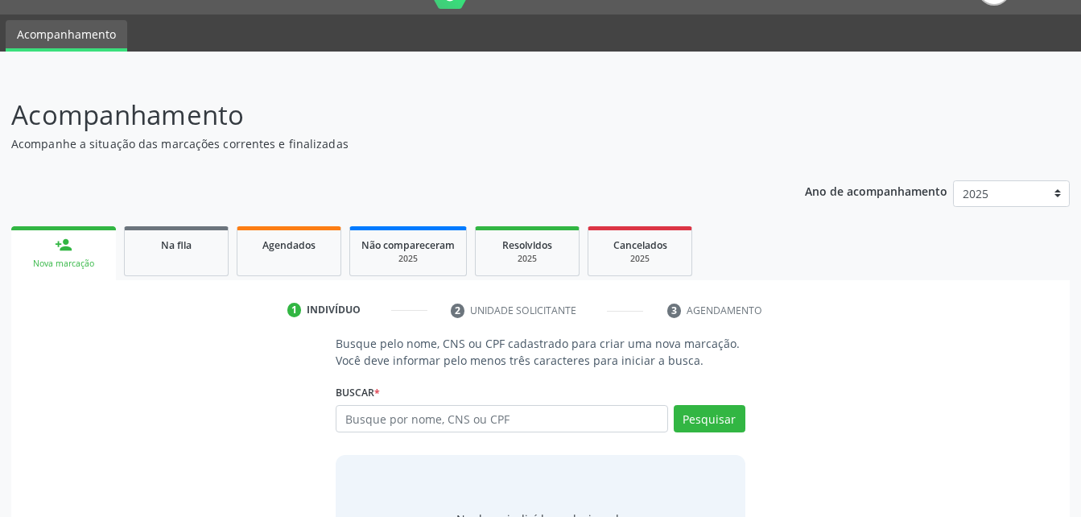
scroll to position [126, 0]
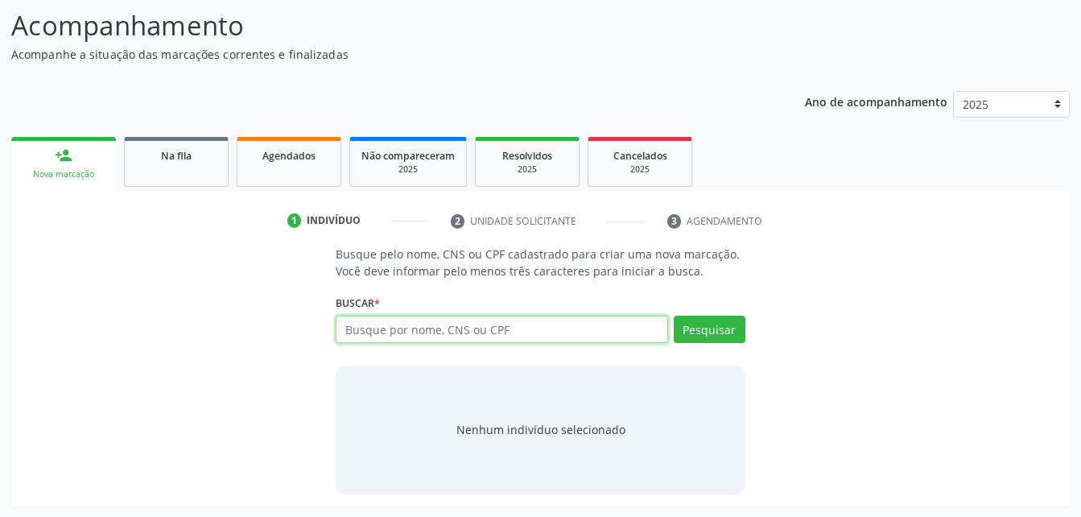
click at [370, 331] on input "text" at bounding box center [502, 329] width 332 height 27
paste input "700 0033 5824 7907"
type input "700 0033 5824 7907"
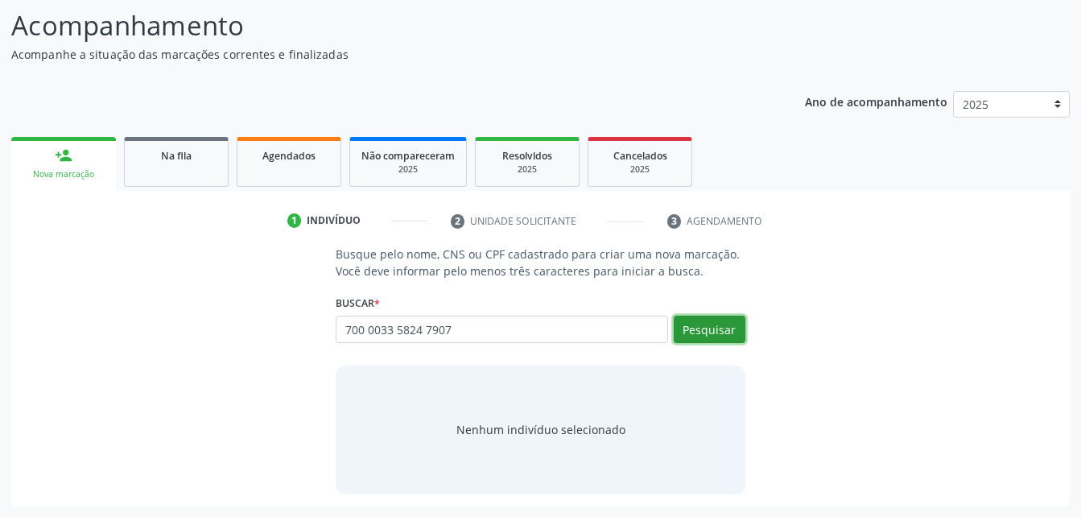
click at [735, 320] on button "Pesquisar" at bounding box center [710, 329] width 72 height 27
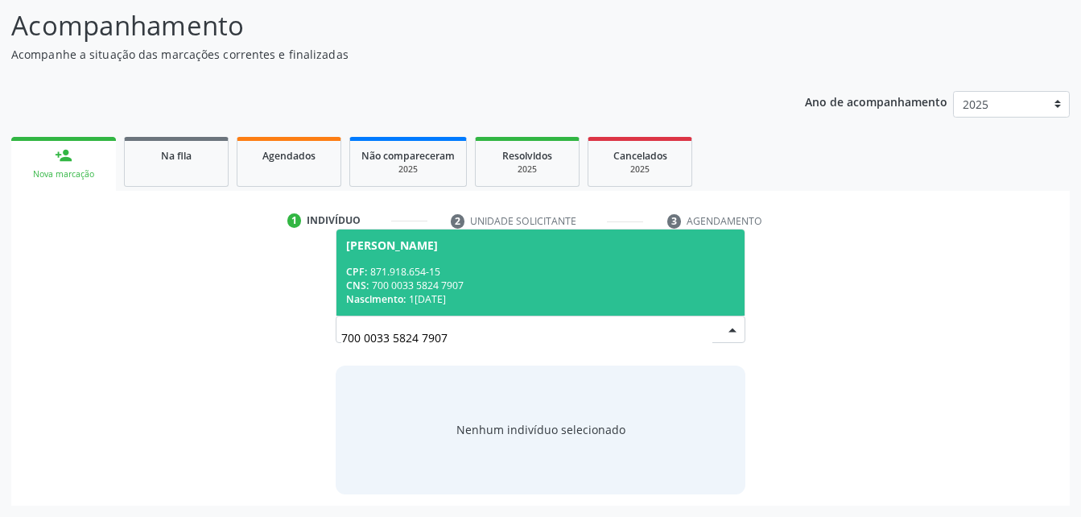
click at [610, 257] on span "[PERSON_NAME] CPF: 871.918.654-15 CNS: 700 0033 5824 7907 Nascimento: 1[DATE]" at bounding box center [539, 272] width 407 height 86
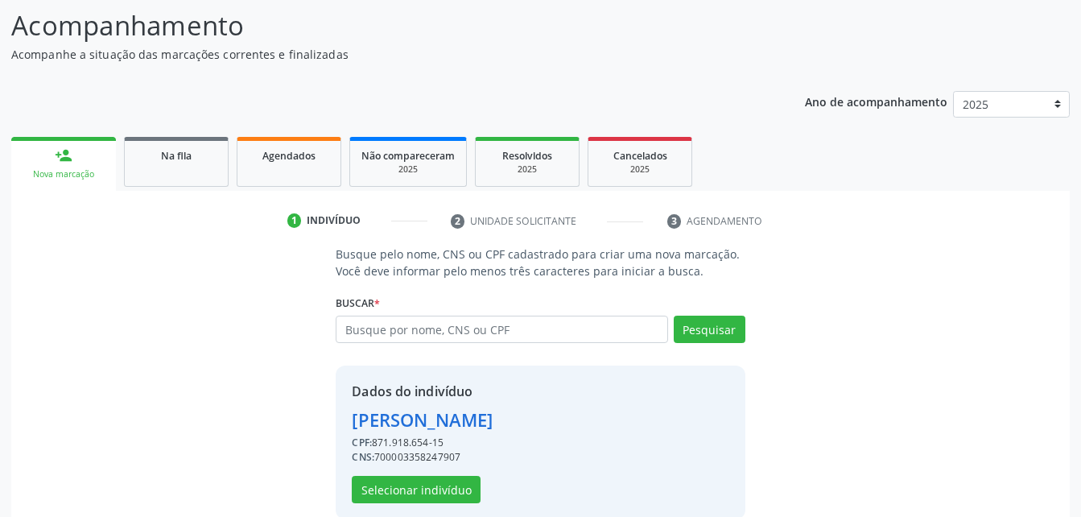
scroll to position [151, 0]
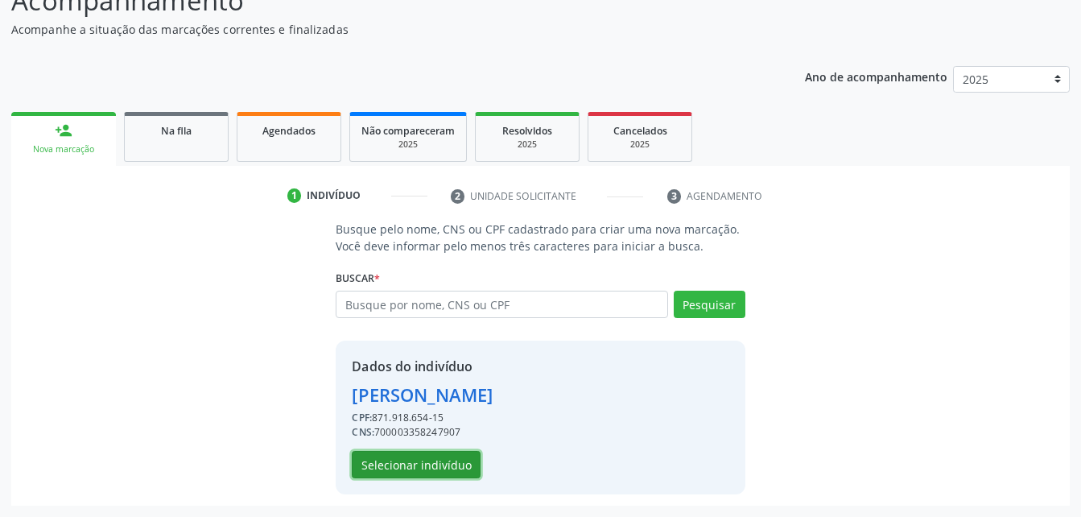
click at [441, 462] on button "Selecionar indivíduo" at bounding box center [416, 464] width 129 height 27
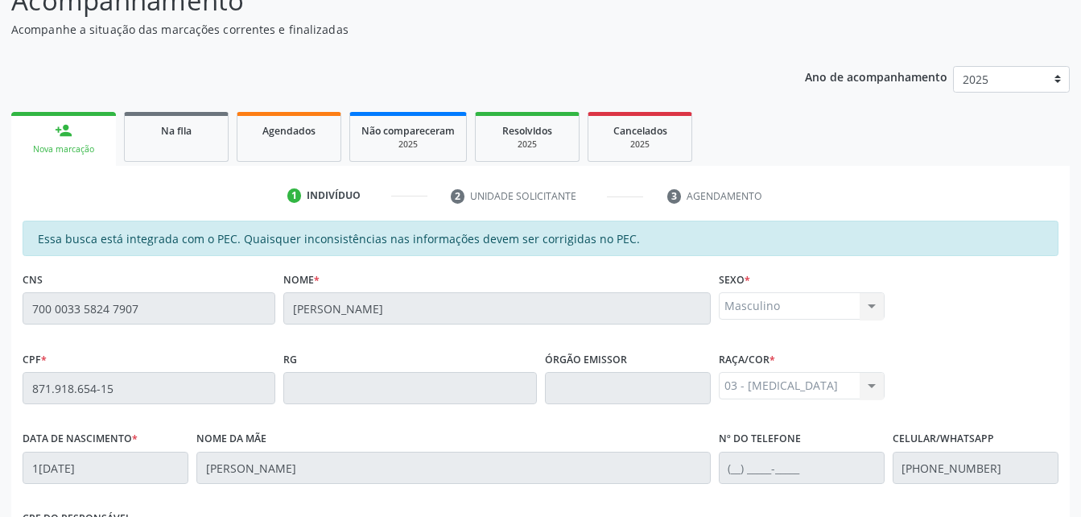
scroll to position [393, 0]
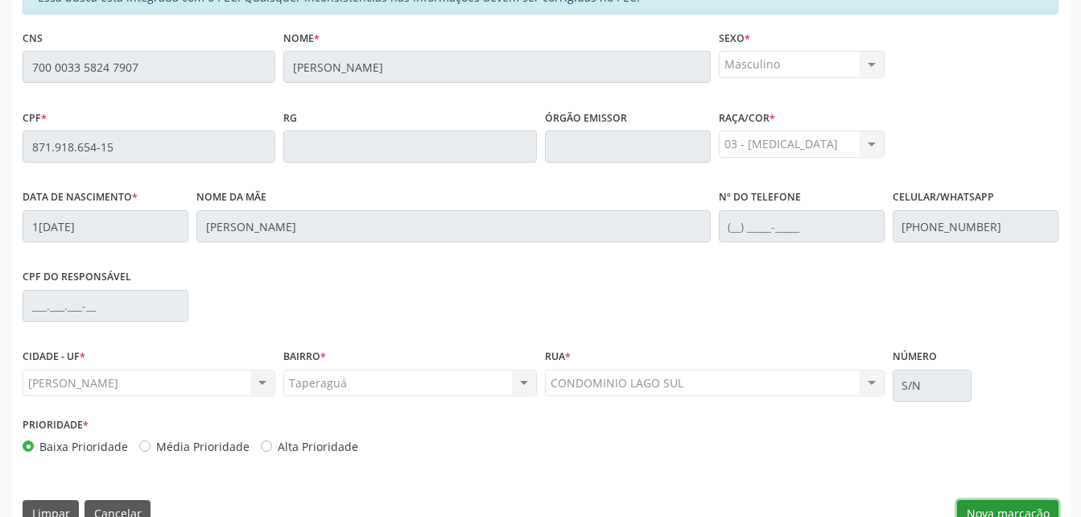
drag, startPoint x: 1023, startPoint y: 507, endPoint x: 1005, endPoint y: 486, distance: 27.4
click at [1022, 508] on button "Nova marcação" at bounding box center [1007, 513] width 101 height 27
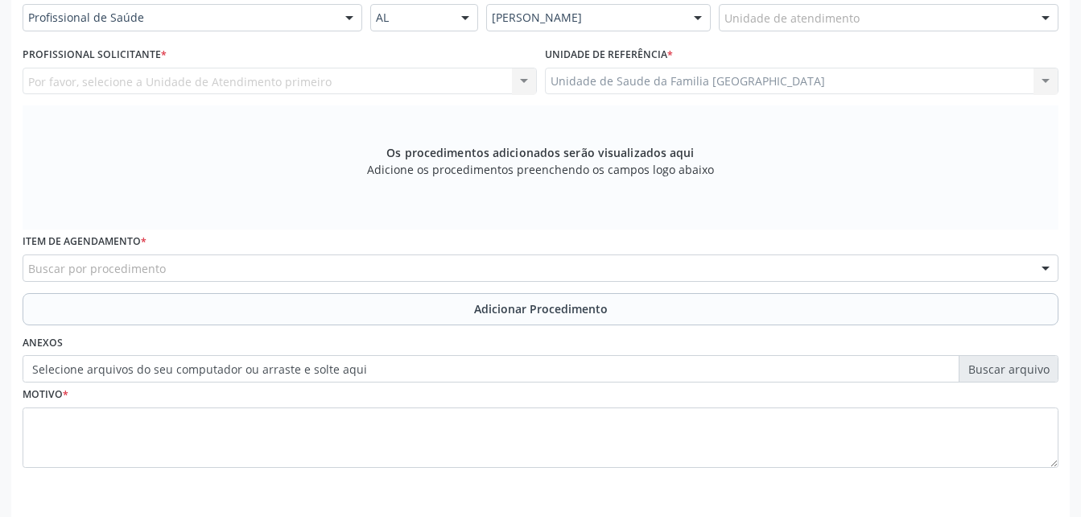
scroll to position [312, 0]
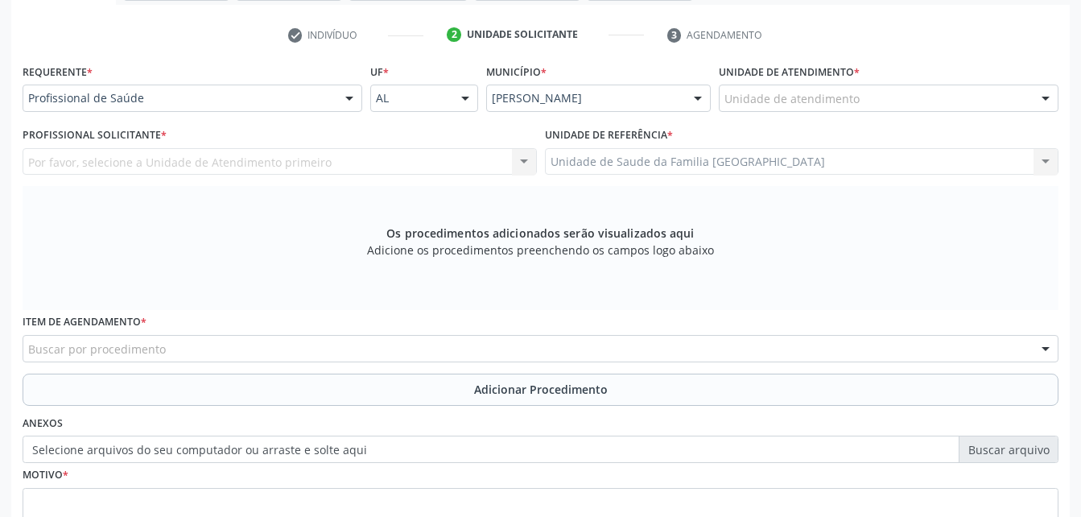
click at [881, 104] on div "Unidade de atendimento" at bounding box center [889, 98] width 340 height 27
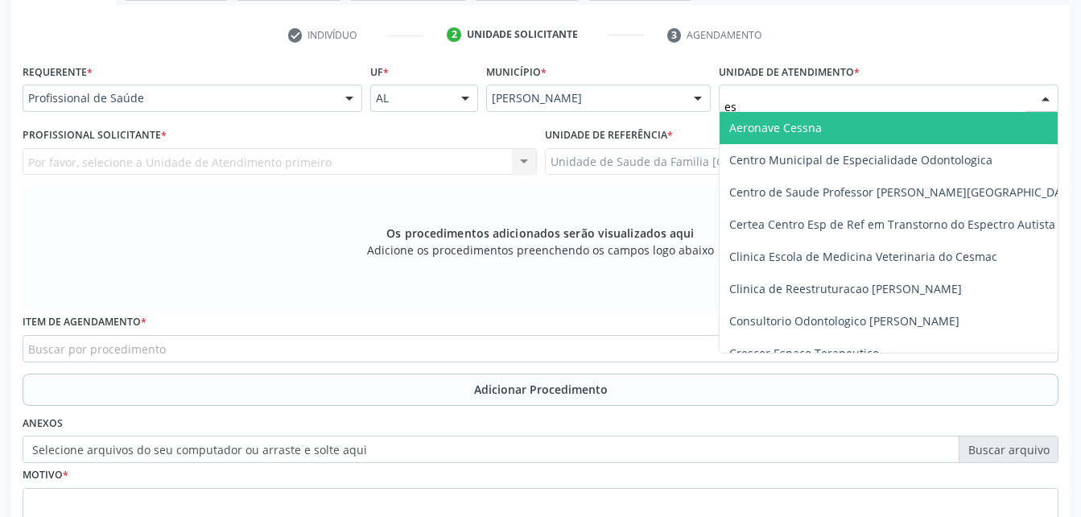
type input "est"
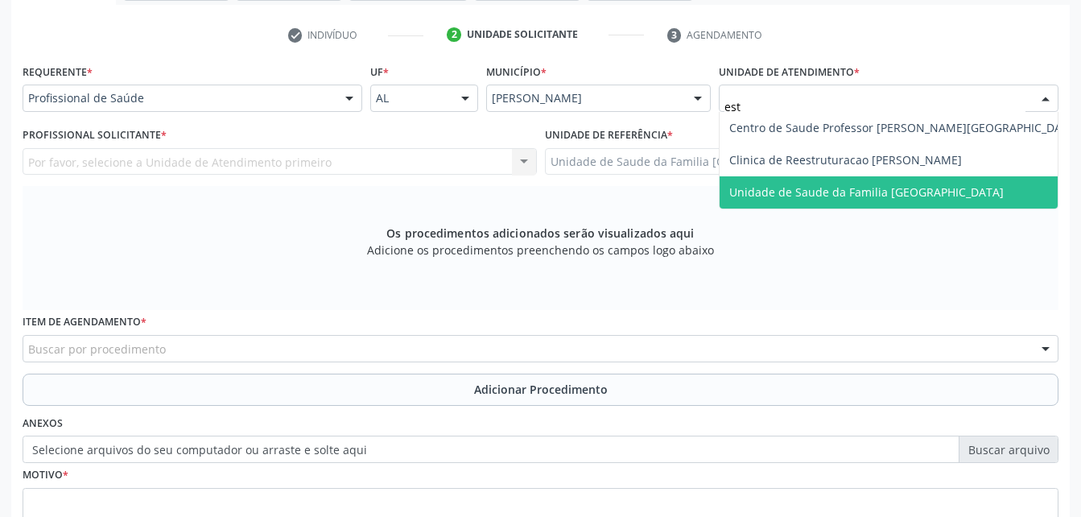
click at [964, 177] on span "Unidade de Saude da Familia [GEOGRAPHIC_DATA]" at bounding box center [905, 192] width 370 height 32
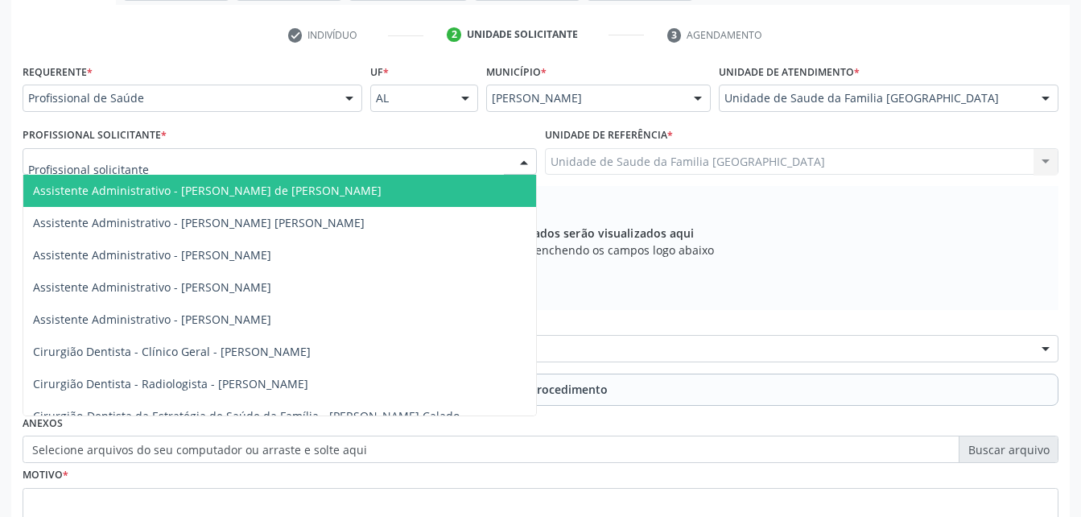
click at [293, 159] on div at bounding box center [280, 161] width 514 height 27
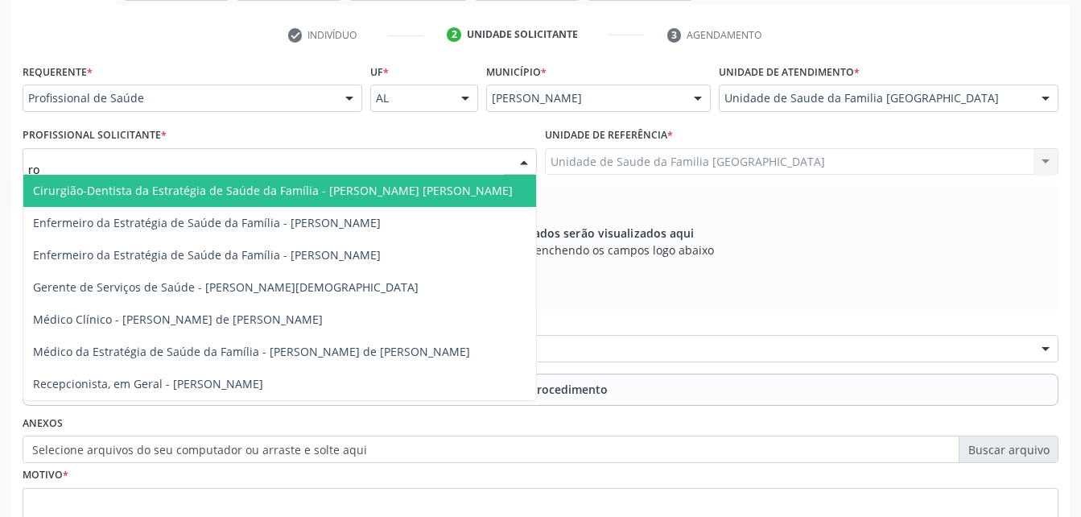
type input "rod"
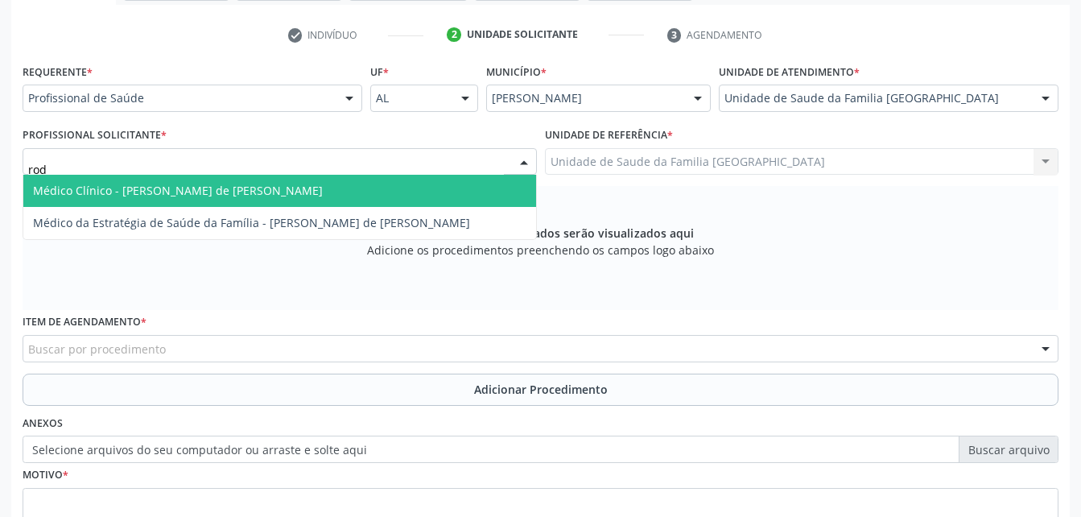
click at [306, 183] on span "Médico Clínico - [PERSON_NAME] de [PERSON_NAME]" at bounding box center [279, 191] width 513 height 32
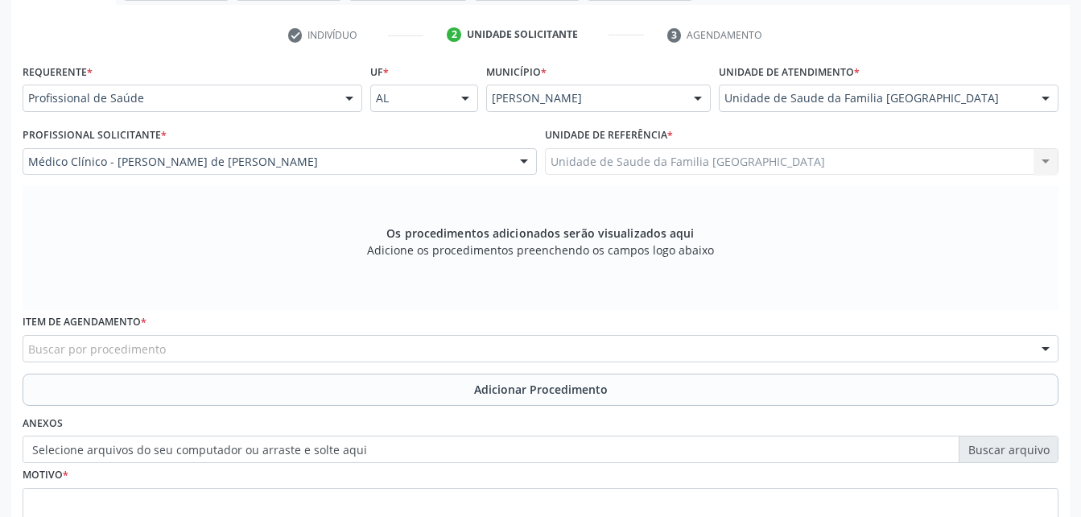
scroll to position [393, 0]
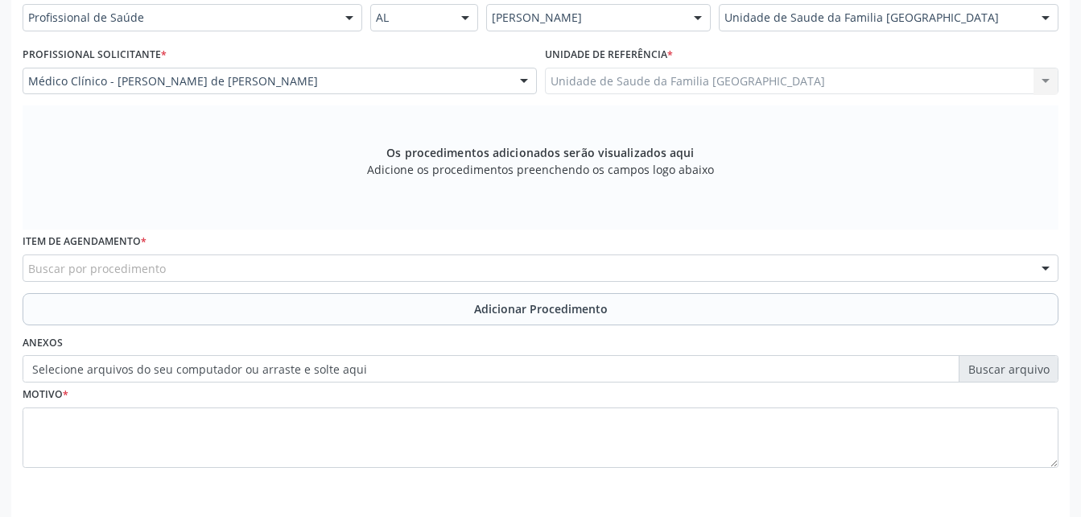
click at [342, 269] on div "Buscar por procedimento" at bounding box center [541, 267] width 1036 height 27
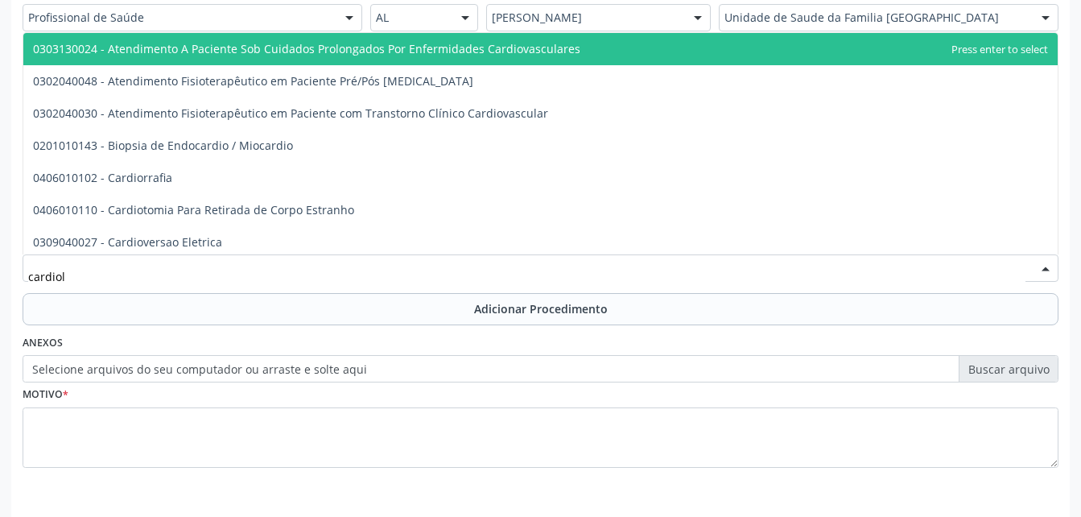
type input "cardiolo"
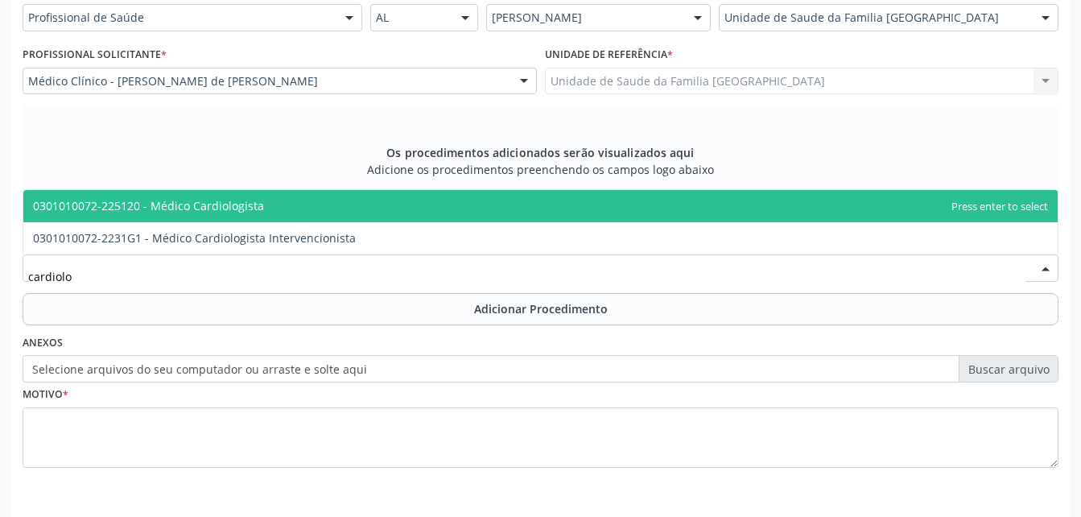
click at [328, 199] on span "0301010072-225120 - Médico Cardiologista" at bounding box center [540, 206] width 1034 height 32
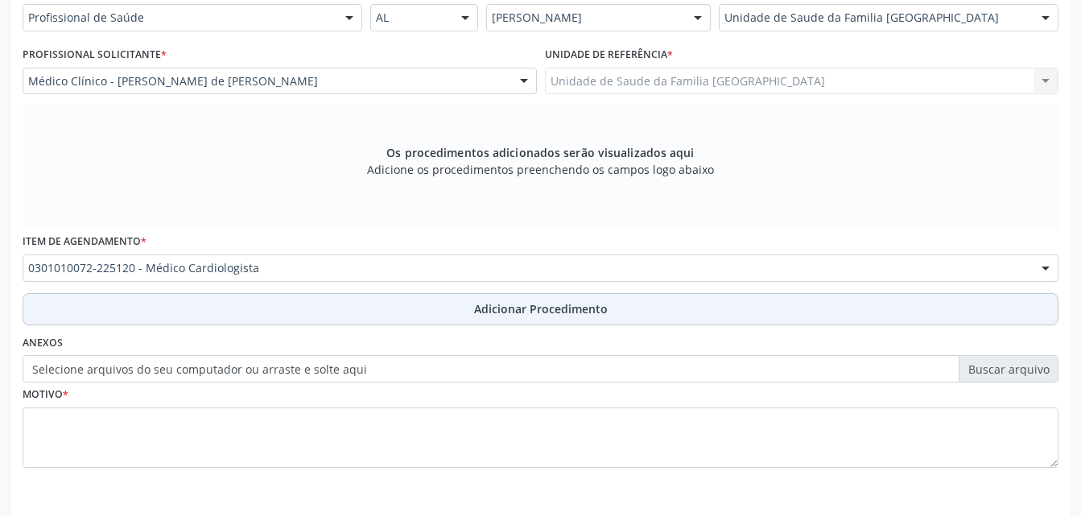
click at [363, 321] on button "Adicionar Procedimento" at bounding box center [541, 309] width 1036 height 32
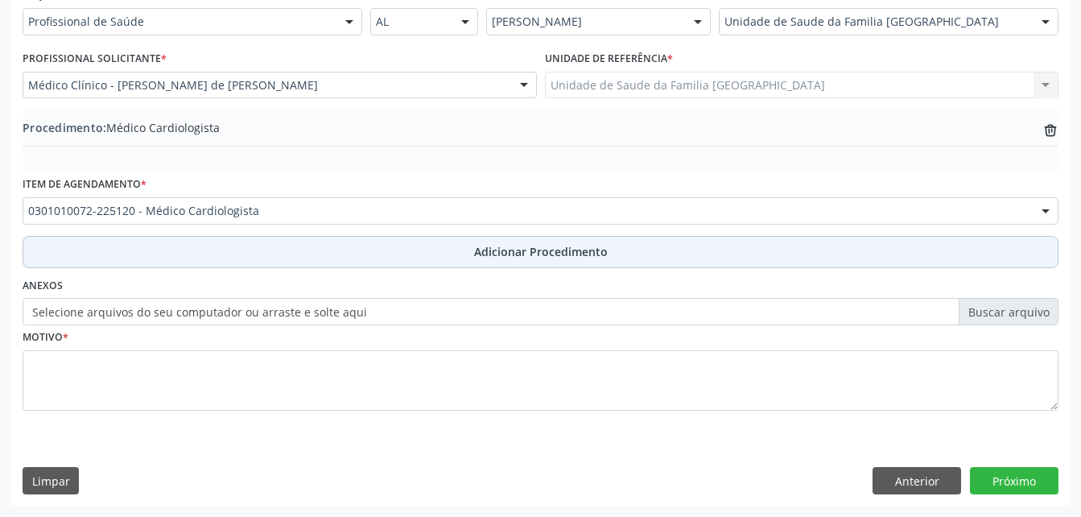
scroll to position [389, 0]
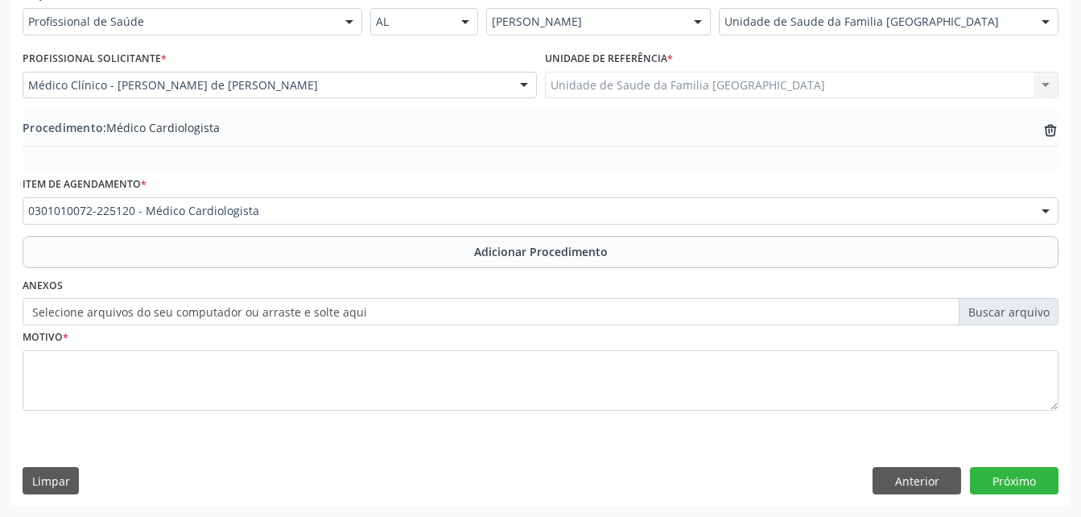
click at [365, 317] on label "Selecione arquivos do seu computador ou arraste e solte aqui" at bounding box center [541, 311] width 1036 height 27
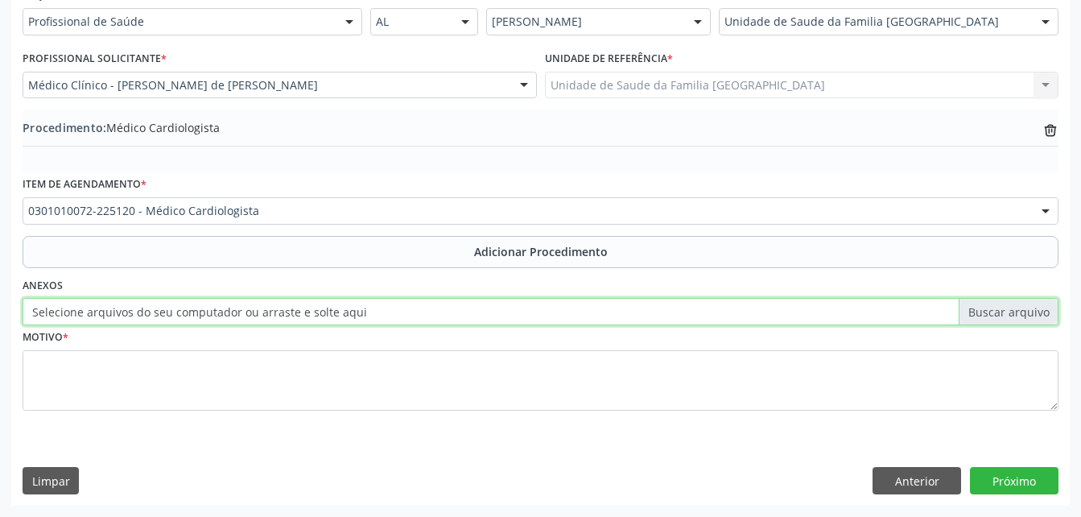
click at [365, 317] on input "Selecione arquivos do seu computador ou arraste e solte aqui" at bounding box center [541, 311] width 1036 height 27
type input "C:\fakepath\WhatsApp Image 2[DATE]4.12.33.jpeg"
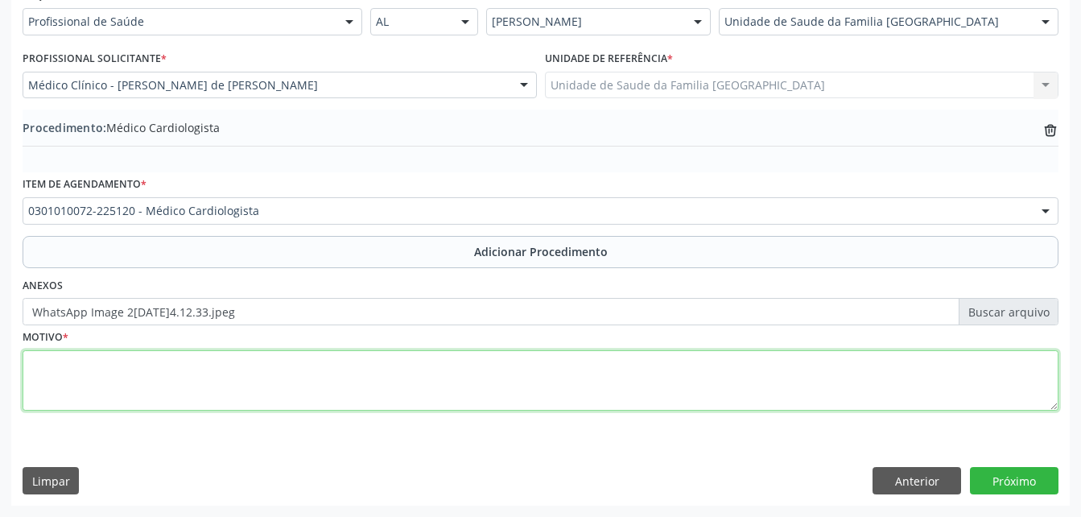
click at [455, 378] on textarea at bounding box center [541, 380] width 1036 height 61
type textarea "dor toracica"
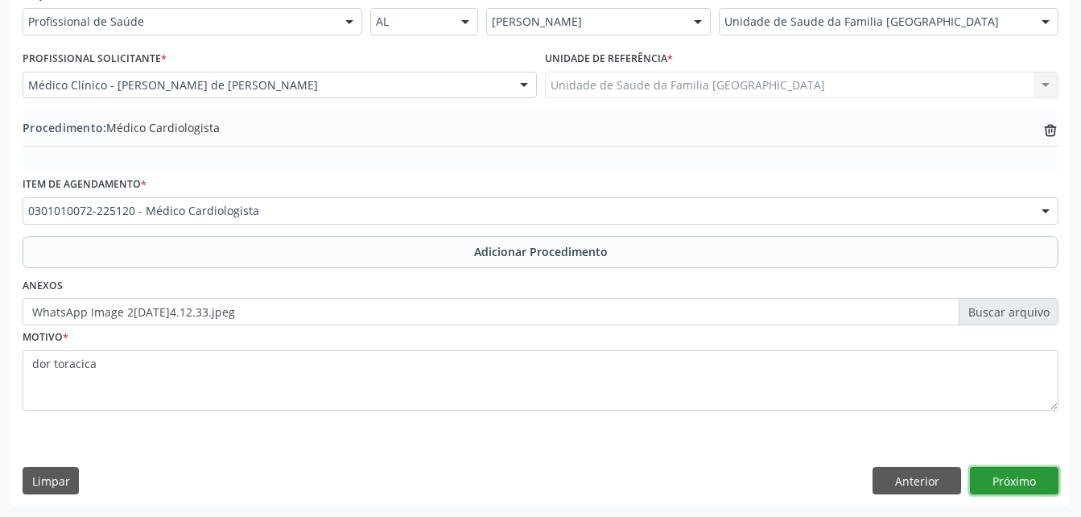
click at [1041, 476] on button "Próximo" at bounding box center [1014, 480] width 89 height 27
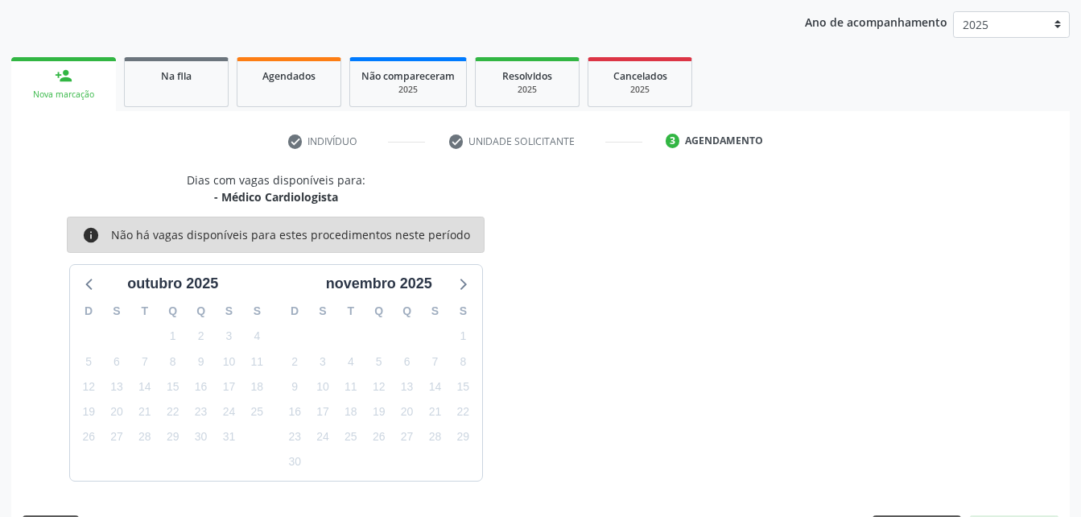
scroll to position [254, 0]
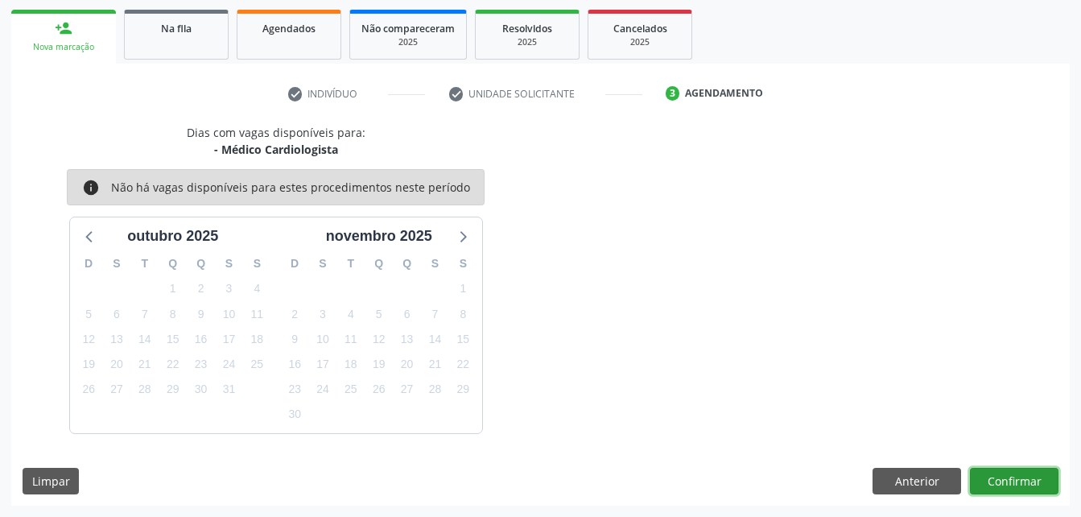
click at [1041, 476] on button "Confirmar" at bounding box center [1014, 481] width 89 height 27
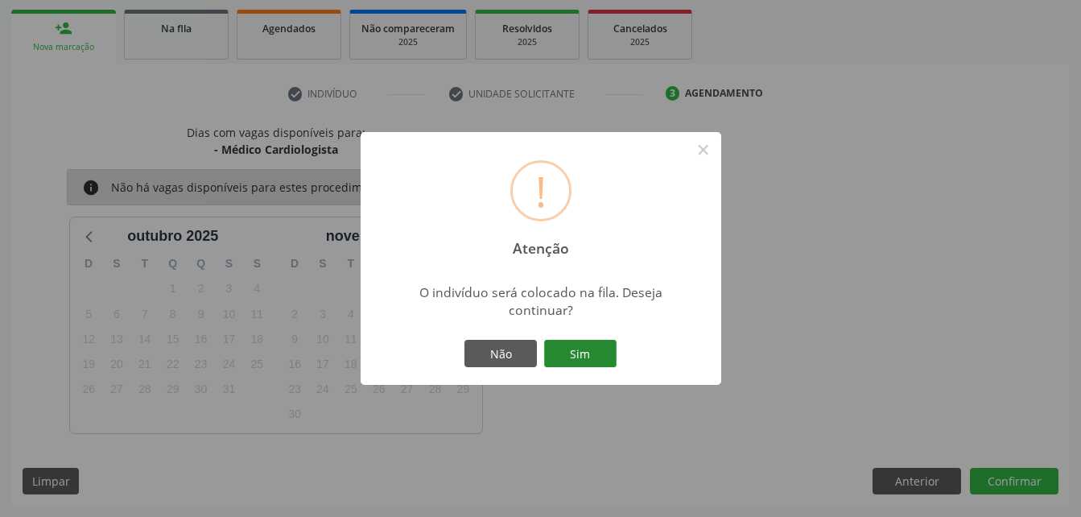
click at [571, 349] on button "Sim" at bounding box center [580, 353] width 72 height 27
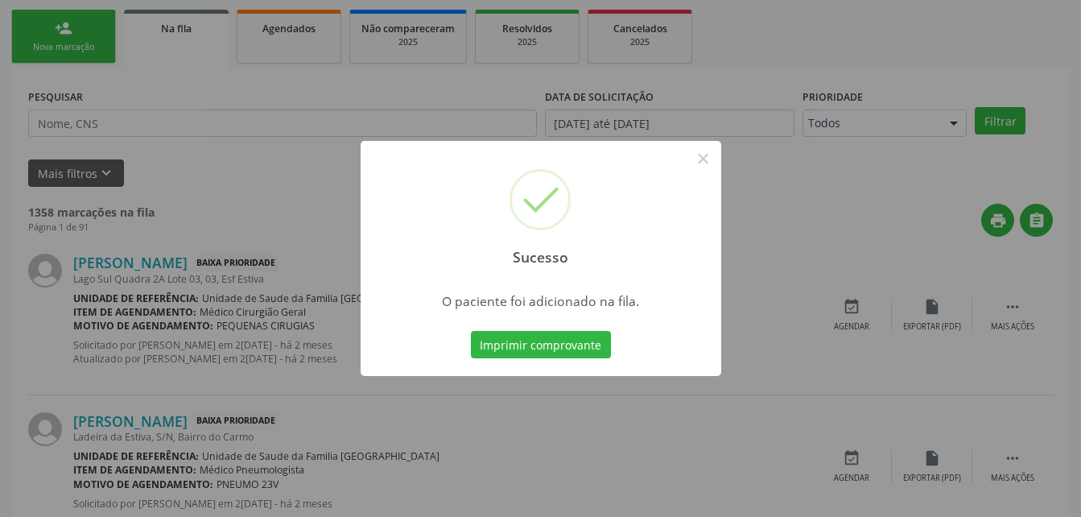
scroll to position [37, 0]
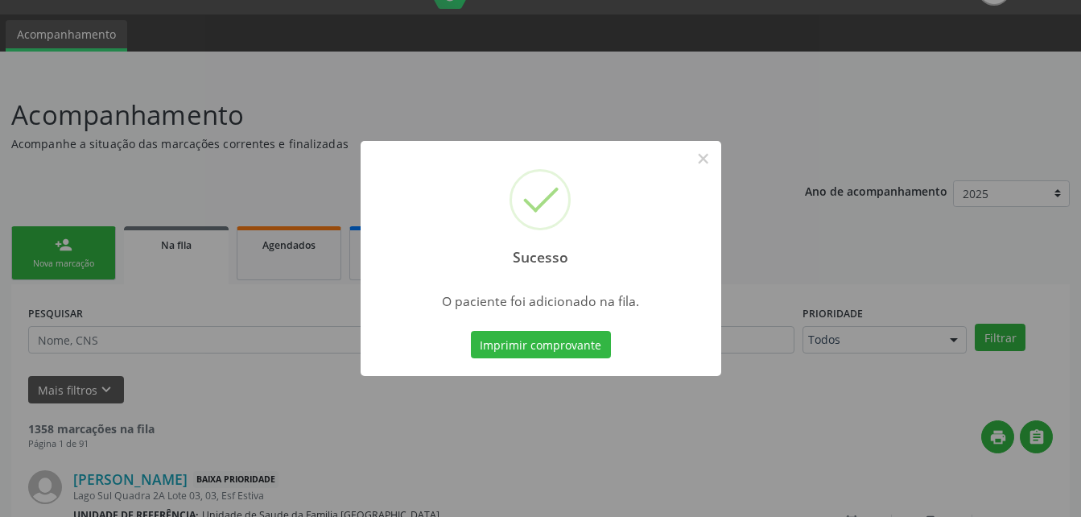
click at [114, 275] on div "Sucesso × O paciente foi adicionado na fila. Imprimir comprovante Cancel" at bounding box center [540, 258] width 1081 height 517
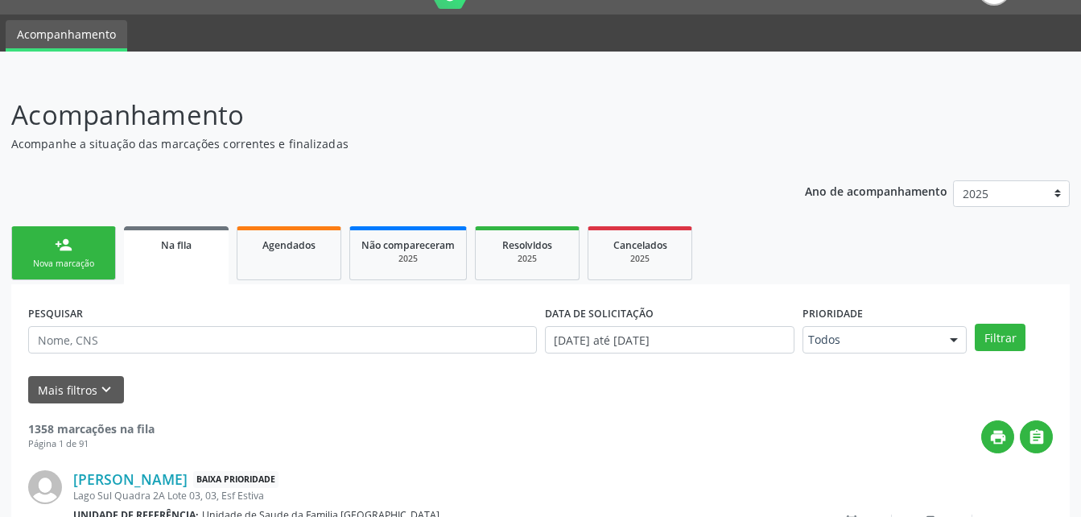
click at [104, 266] on link "person_add Nova marcação" at bounding box center [63, 253] width 105 height 54
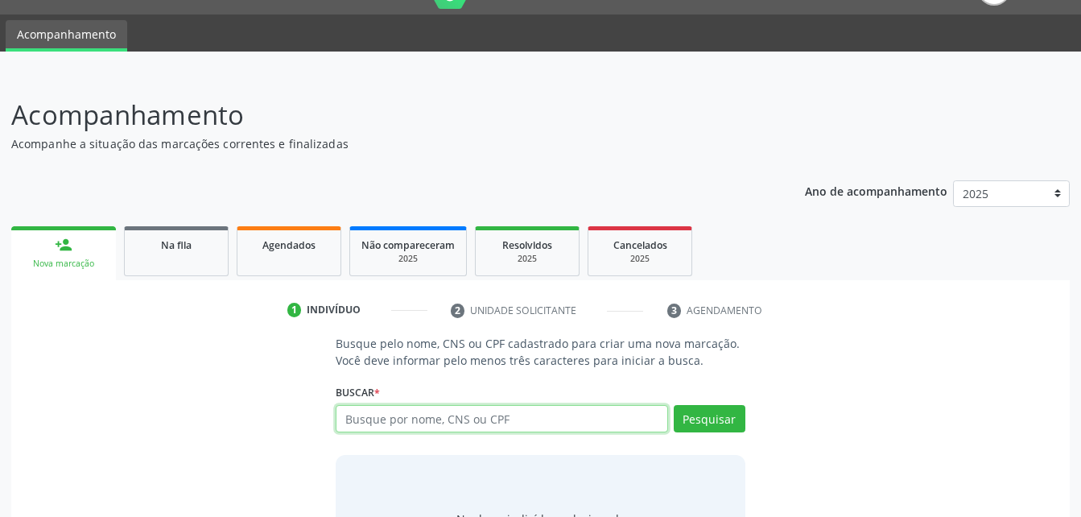
click at [485, 427] on input "text" at bounding box center [502, 418] width 332 height 27
type input "705800483394033"
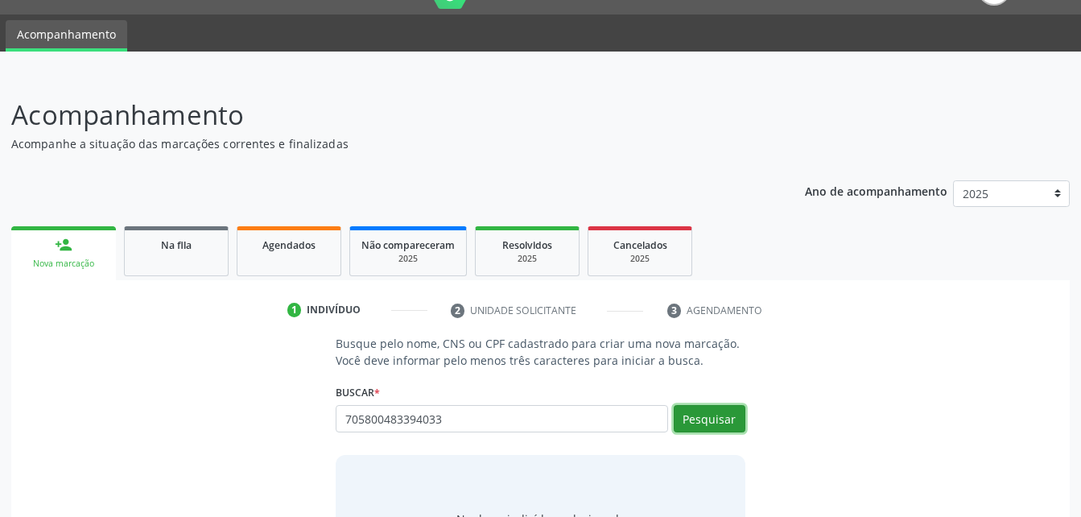
click at [741, 429] on button "Pesquisar" at bounding box center [710, 418] width 72 height 27
type input "705800483394033"
type input "7058004833994333"
click at [726, 412] on button "Pesquisar" at bounding box center [710, 418] width 72 height 27
type input "7058004833994333"
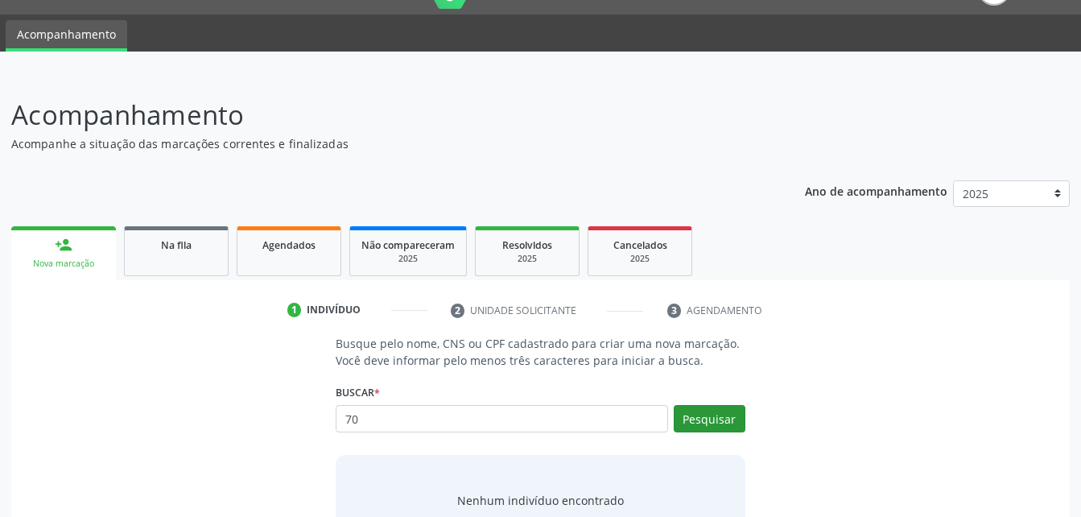
type input "7"
type input "705800483399433"
click at [738, 421] on button "Pesquisar" at bounding box center [710, 418] width 72 height 27
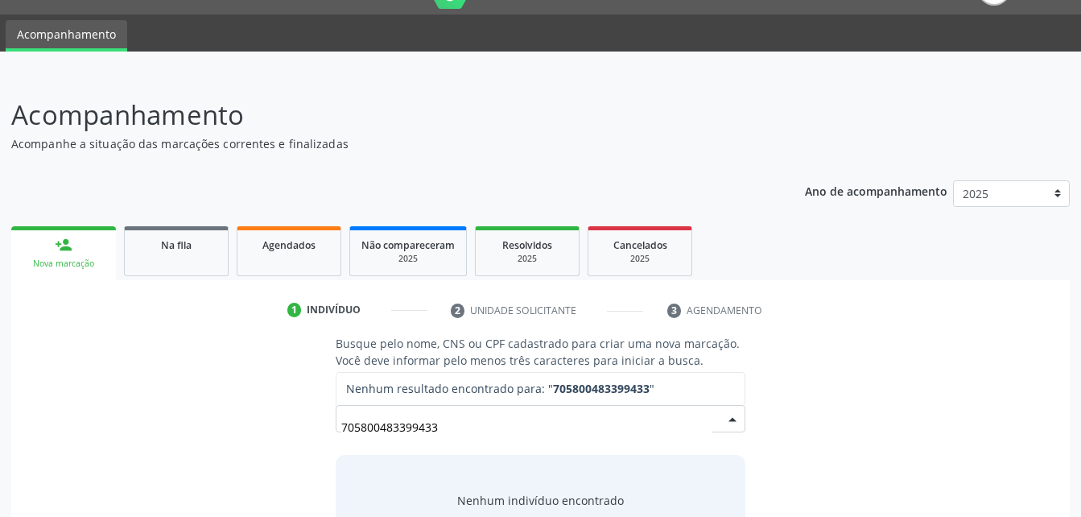
click at [654, 431] on input "705800483399433" at bounding box center [526, 427] width 370 height 32
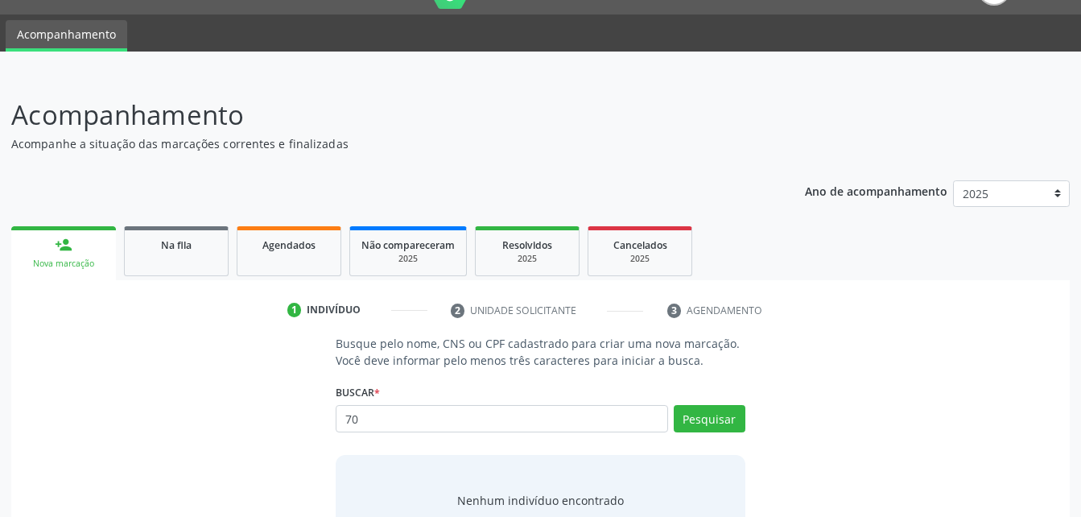
type input "7"
type input "[PERSON_NAME]"
click at [705, 427] on button "Pesquisar" at bounding box center [710, 418] width 72 height 27
type input "[PERSON_NAME]"
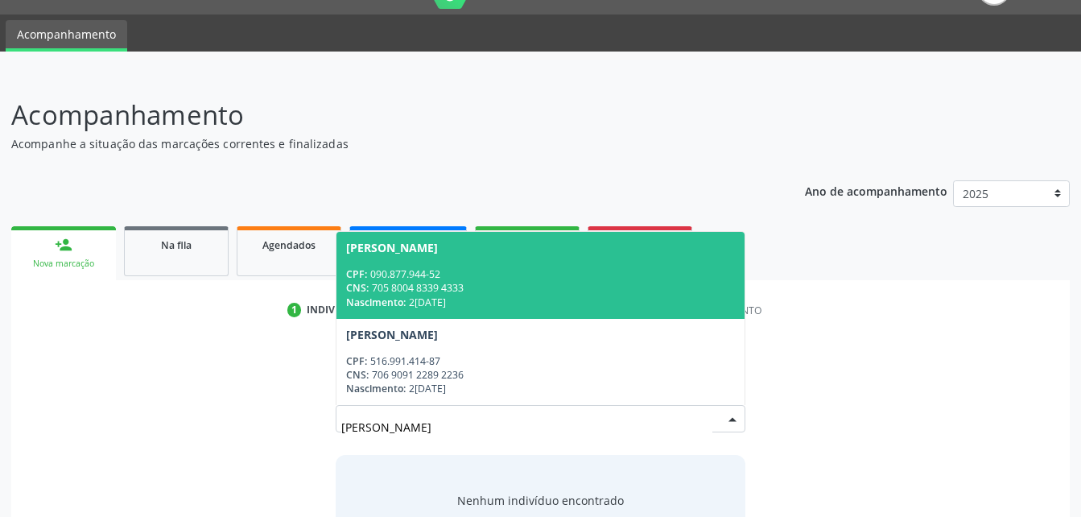
click at [696, 278] on div "CPF: 090.877.944-52" at bounding box center [540, 274] width 388 height 14
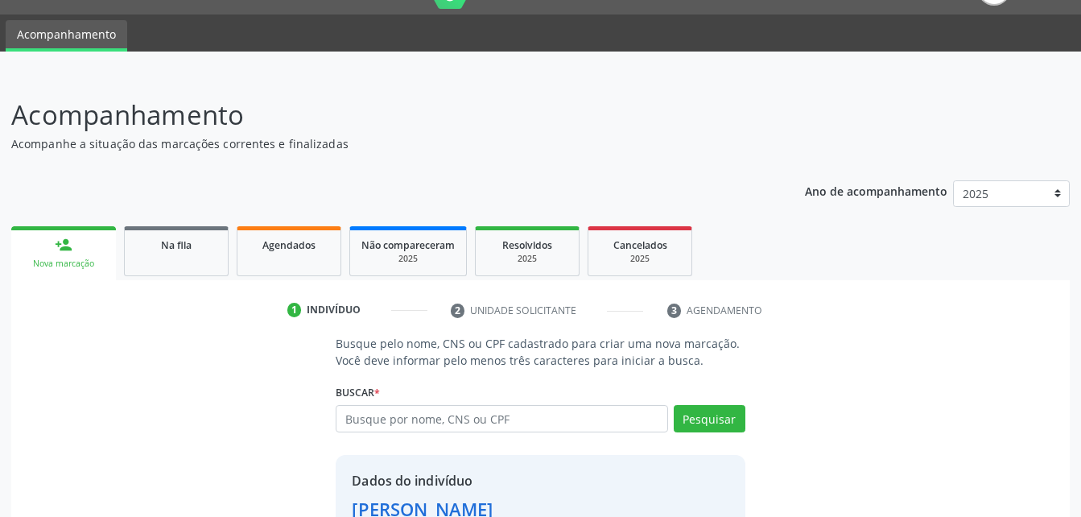
scroll to position [151, 0]
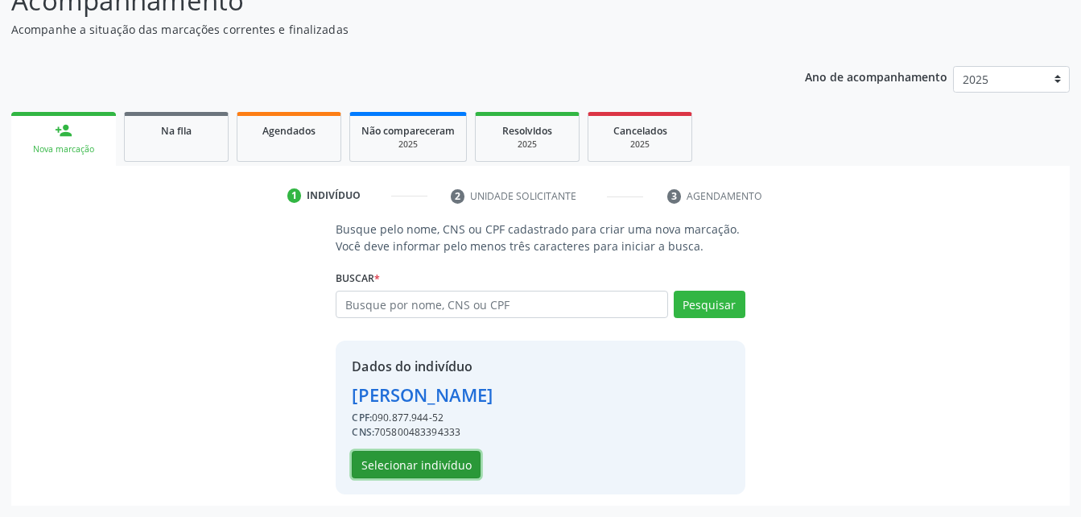
click at [456, 477] on button "Selecionar indivíduo" at bounding box center [416, 464] width 129 height 27
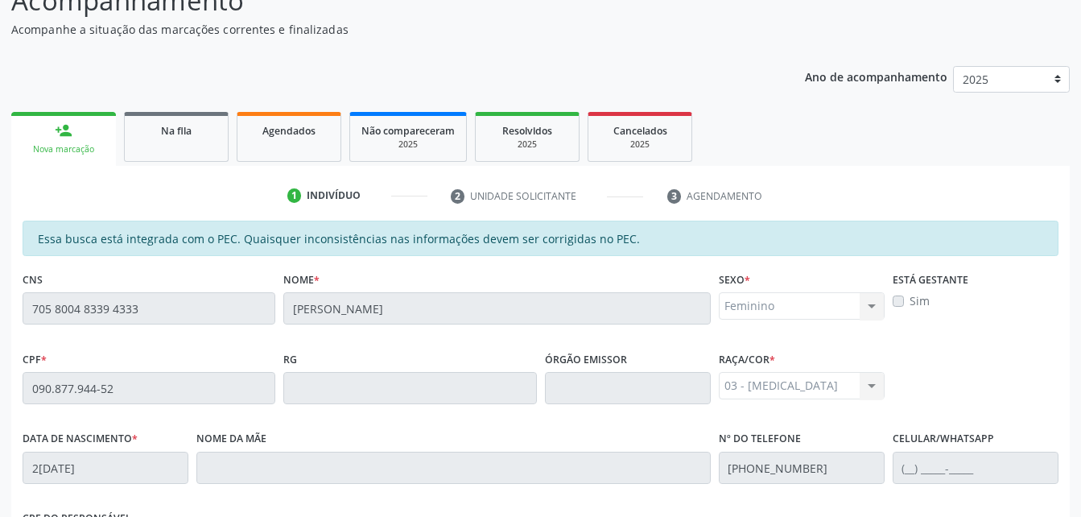
scroll to position [393, 0]
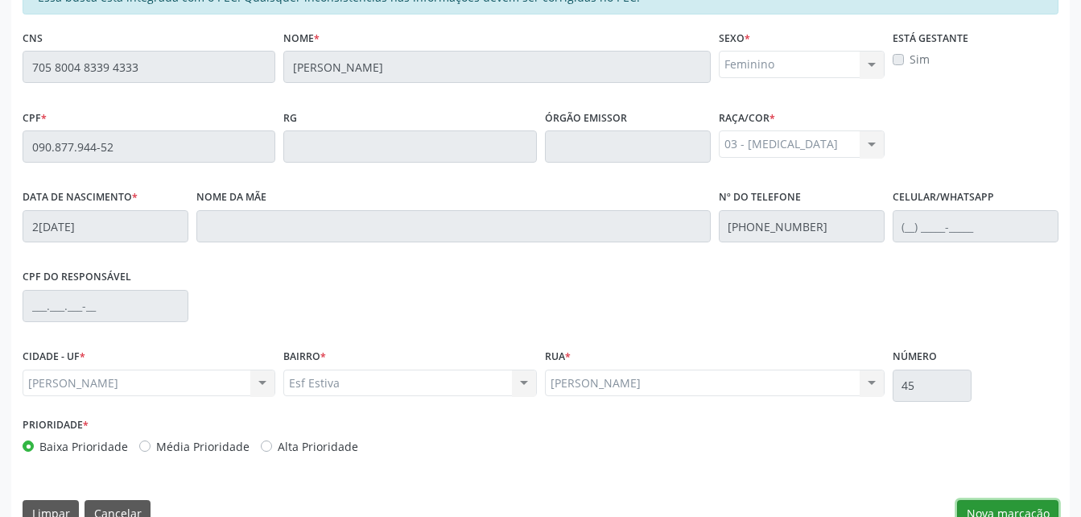
click at [993, 504] on button "Nova marcação" at bounding box center [1007, 513] width 101 height 27
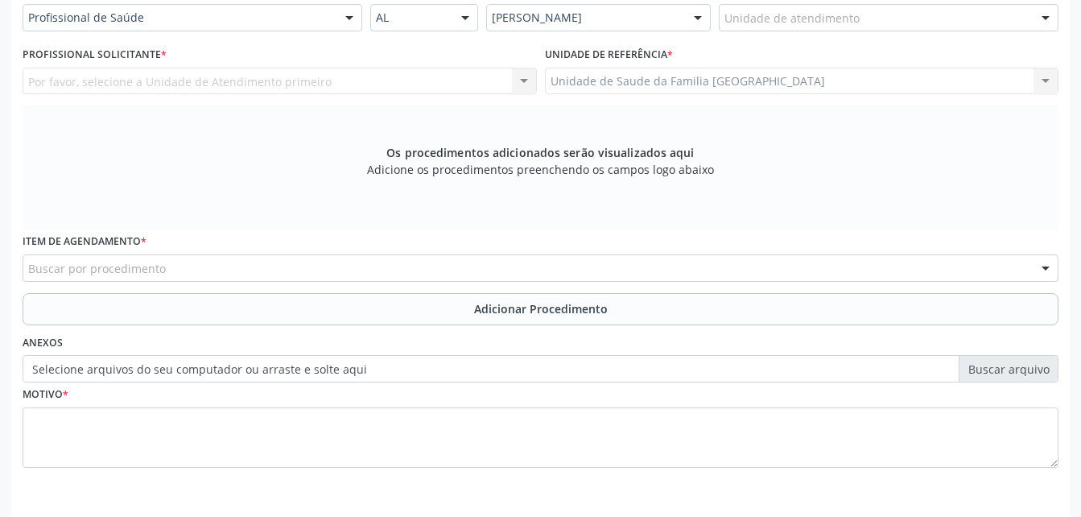
scroll to position [312, 0]
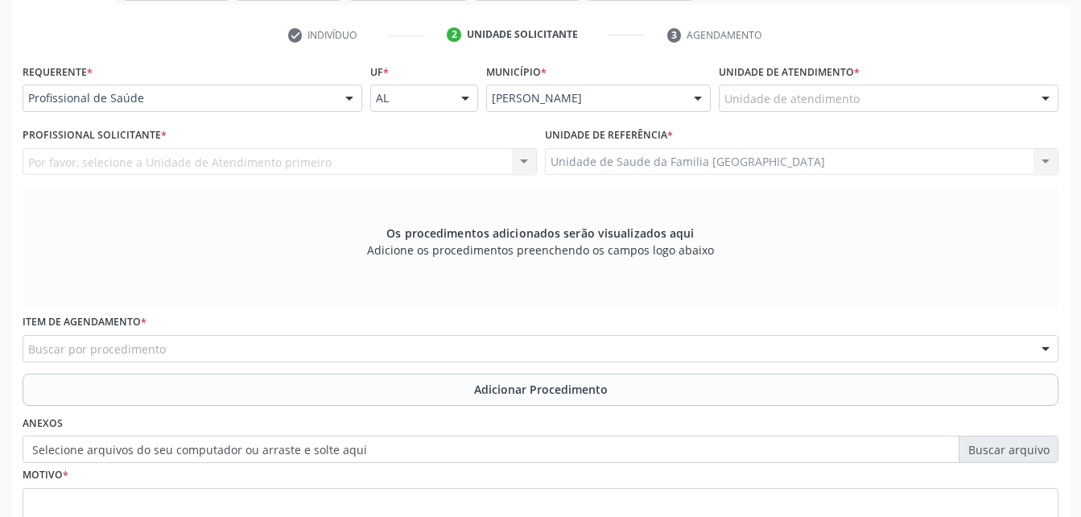
click at [923, 91] on div "Unidade de atendimento" at bounding box center [889, 98] width 340 height 27
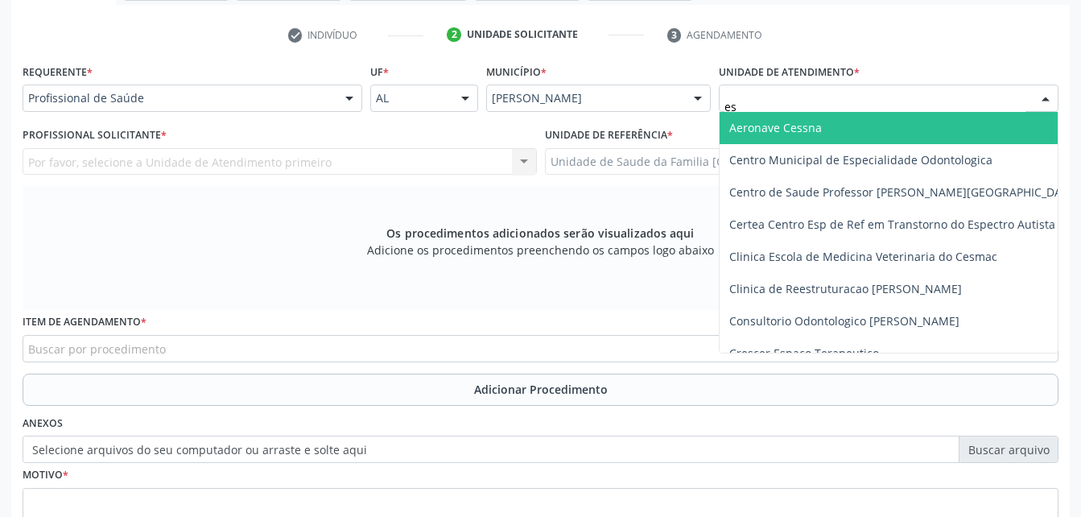
type input "est"
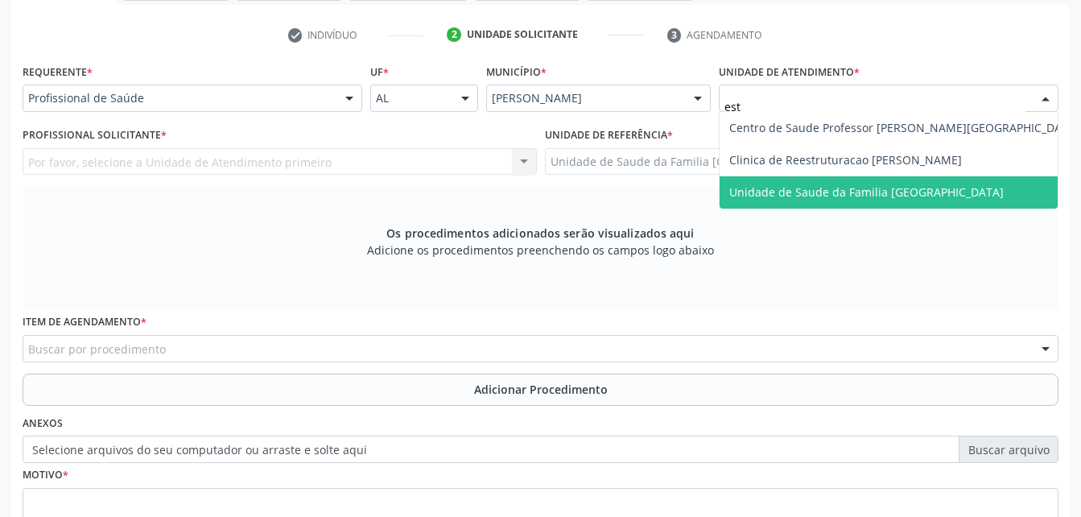
click at [929, 176] on span "Unidade de Saude da Familia [GEOGRAPHIC_DATA]" at bounding box center [905, 192] width 370 height 32
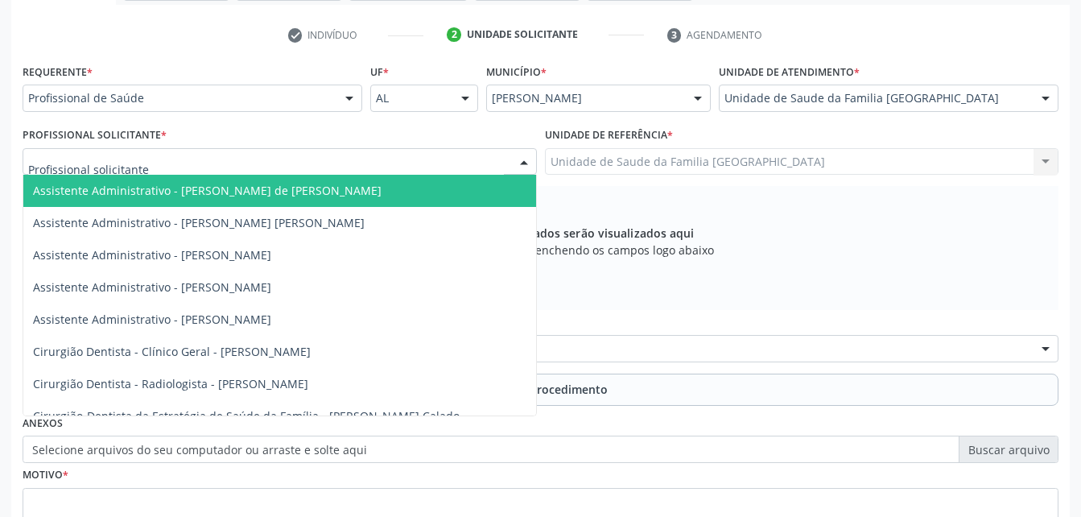
click at [370, 163] on div at bounding box center [280, 161] width 514 height 27
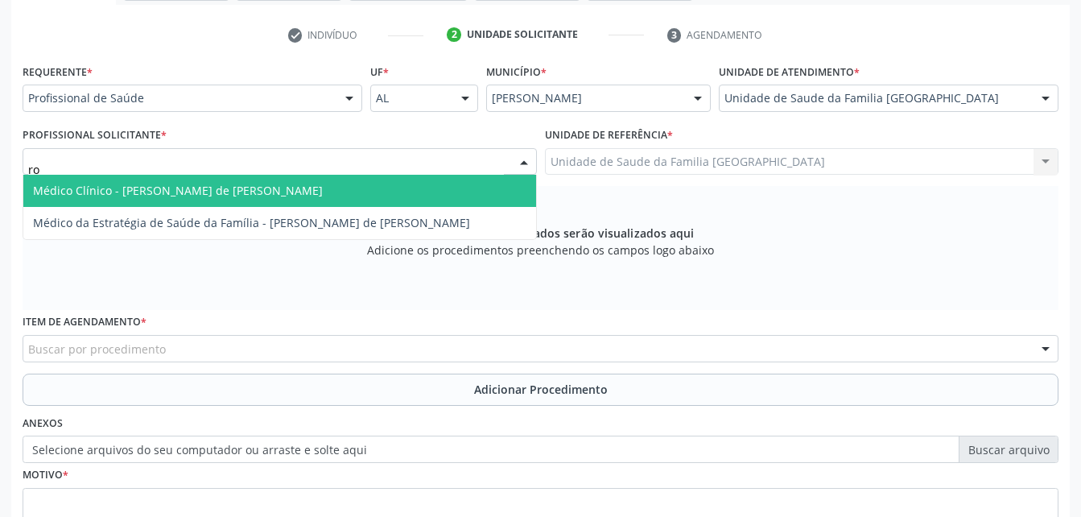
type input "rod"
click at [328, 180] on span "Médico Clínico - [PERSON_NAME] de [PERSON_NAME]" at bounding box center [279, 191] width 513 height 32
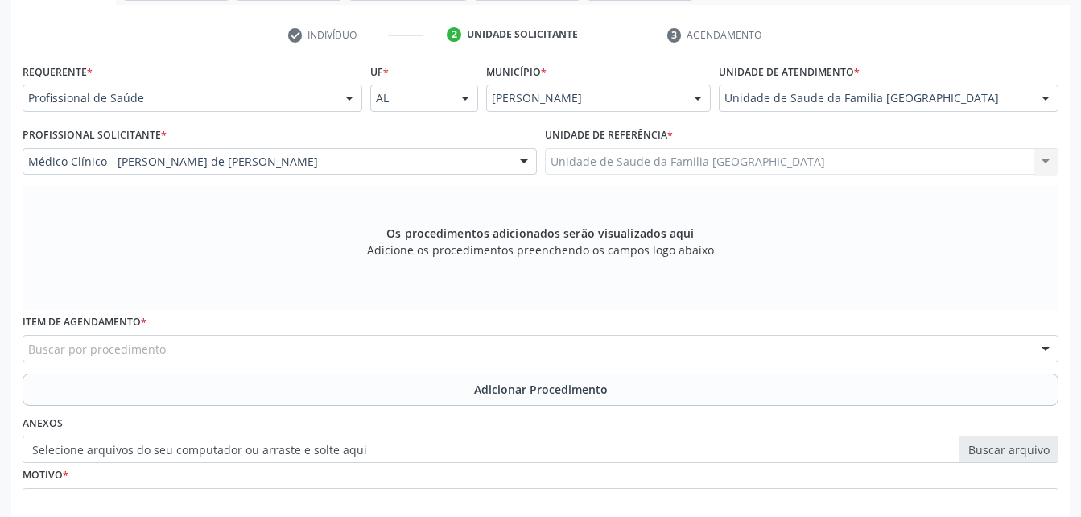
click at [254, 347] on div "Buscar por procedimento" at bounding box center [541, 348] width 1036 height 27
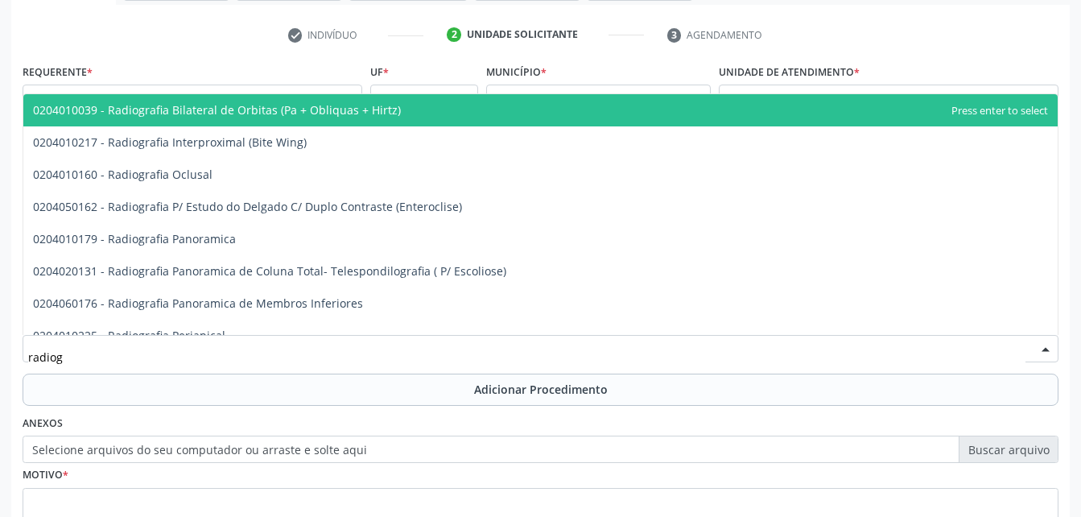
type input "radiogr"
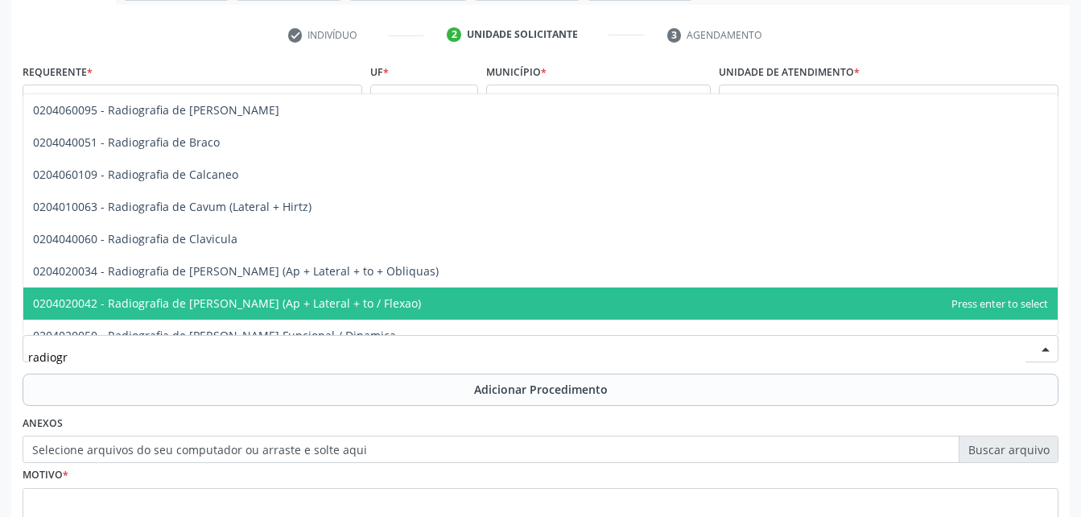
scroll to position [725, 0]
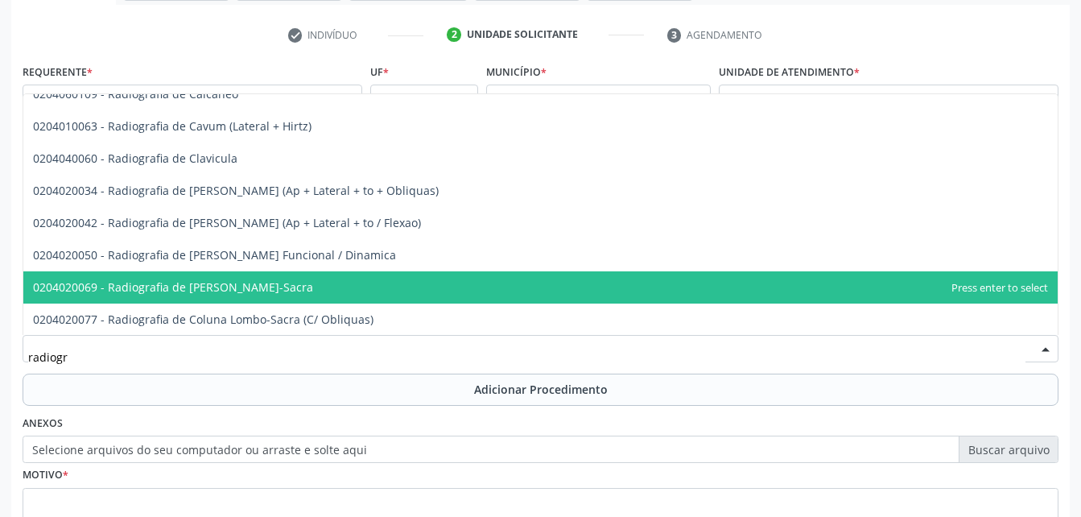
click at [323, 298] on span "0204020069 - Radiografia de [PERSON_NAME]-Sacra" at bounding box center [540, 287] width 1034 height 32
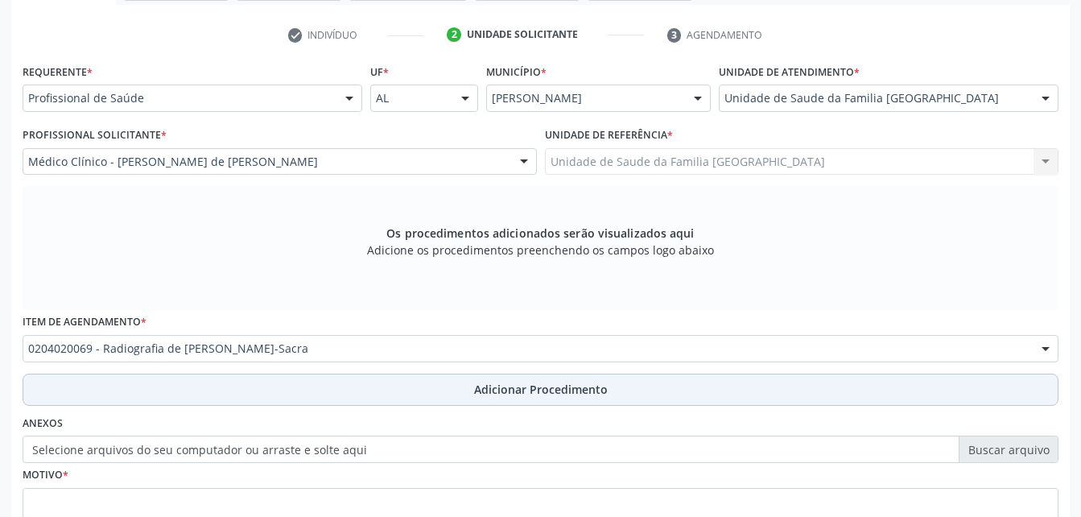
click at [354, 388] on button "Adicionar Procedimento" at bounding box center [541, 390] width 1036 height 32
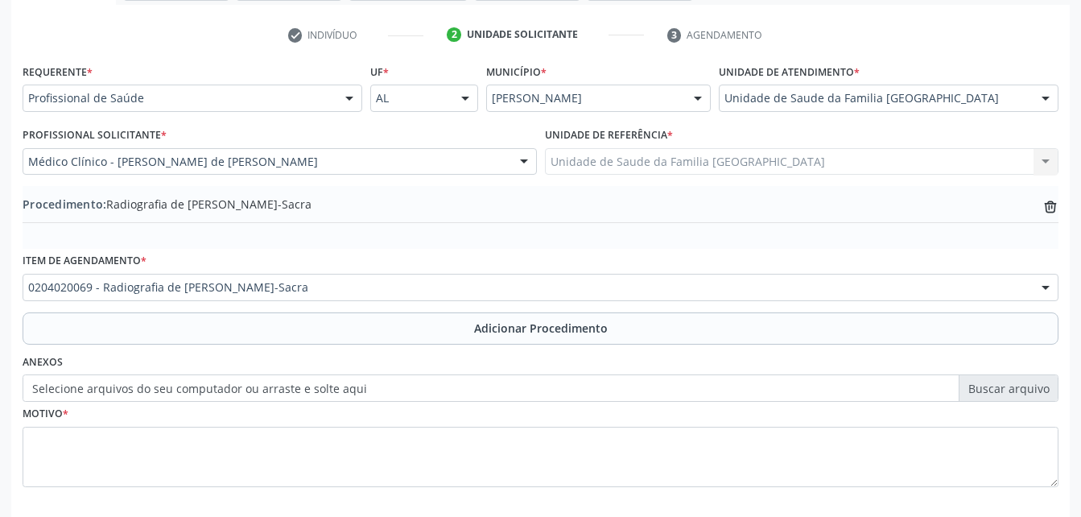
scroll to position [389, 0]
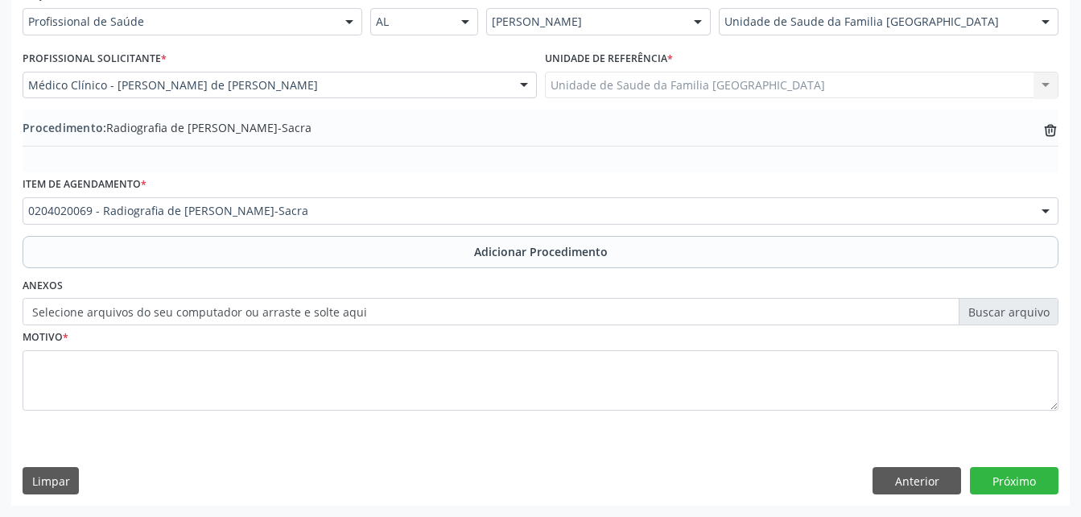
click at [273, 307] on label "Selecione arquivos do seu computador ou arraste e solte aqui" at bounding box center [541, 311] width 1036 height 27
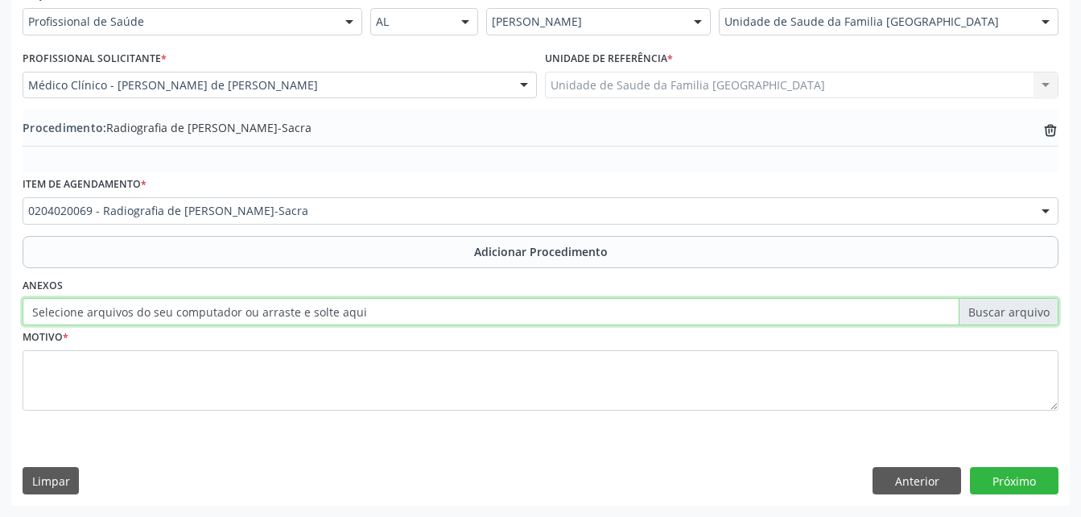
click at [273, 307] on input "Selecione arquivos do seu computador ou arraste e solte aqui" at bounding box center [541, 311] width 1036 height 27
type input "C:\fakepath\WhatsApp Image [DATE] 14.26.40.jpeg"
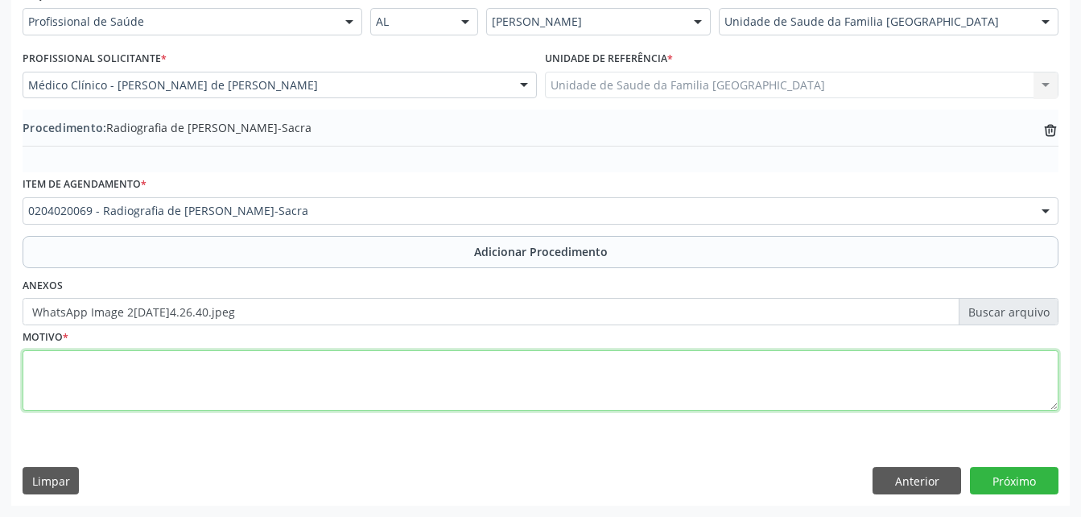
click at [249, 361] on textarea at bounding box center [541, 380] width 1036 height 61
type textarea "dor lombar"
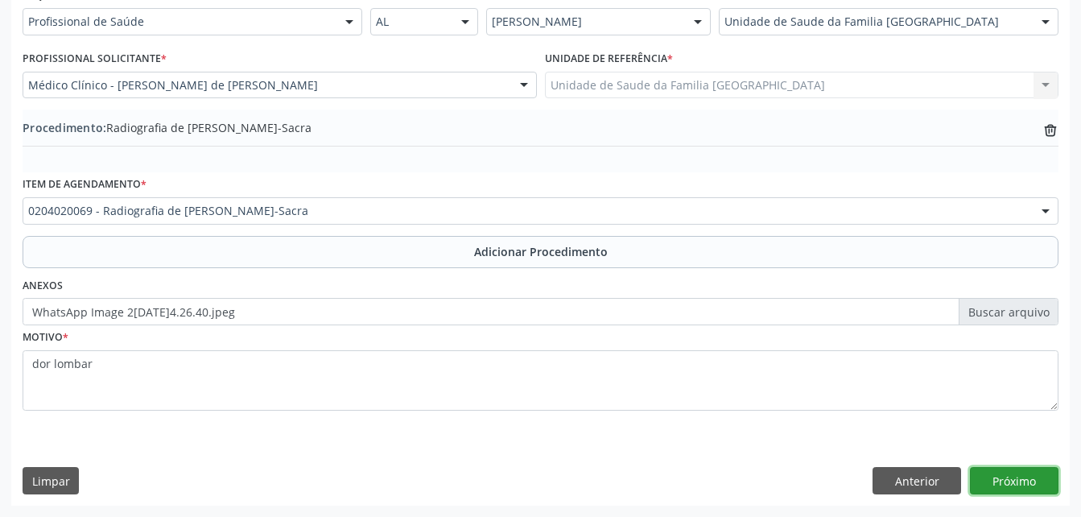
click at [1037, 485] on button "Próximo" at bounding box center [1014, 480] width 89 height 27
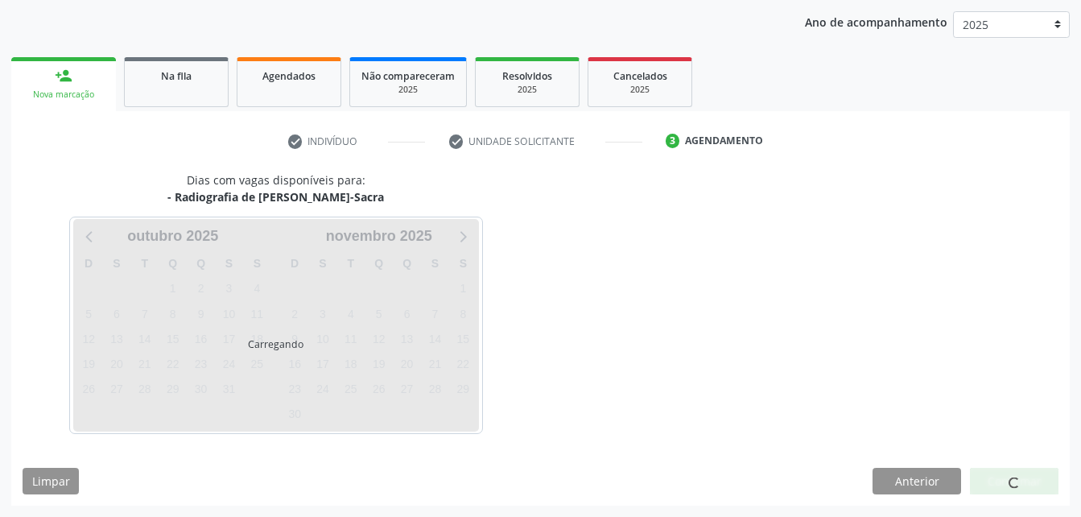
scroll to position [254, 0]
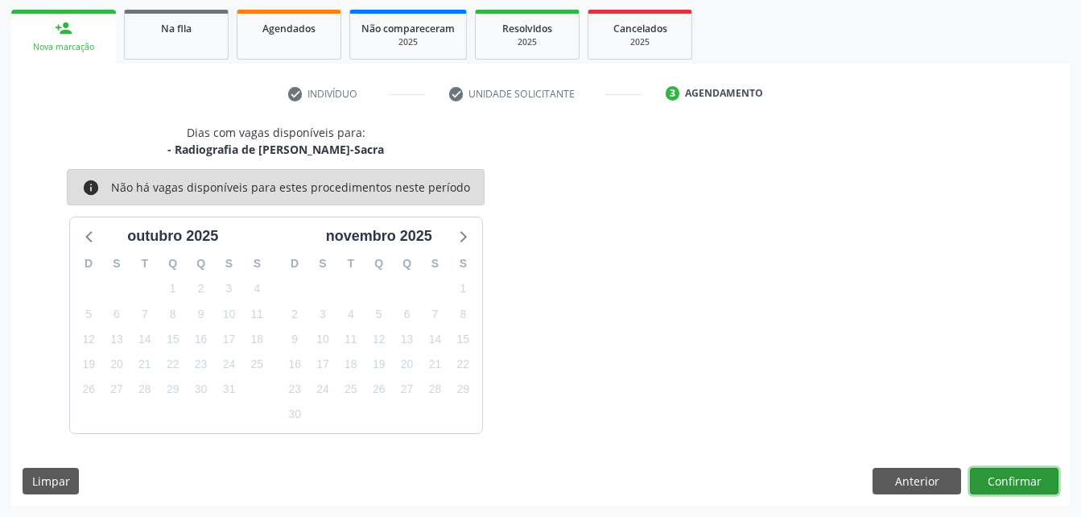
click at [1022, 483] on button "Confirmar" at bounding box center [1014, 481] width 89 height 27
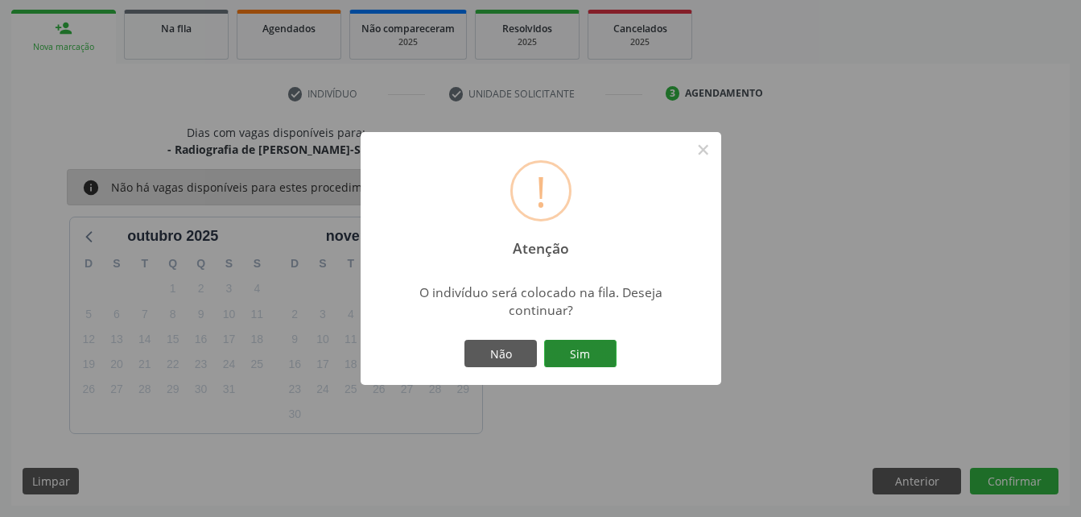
click at [593, 345] on button "Sim" at bounding box center [580, 353] width 72 height 27
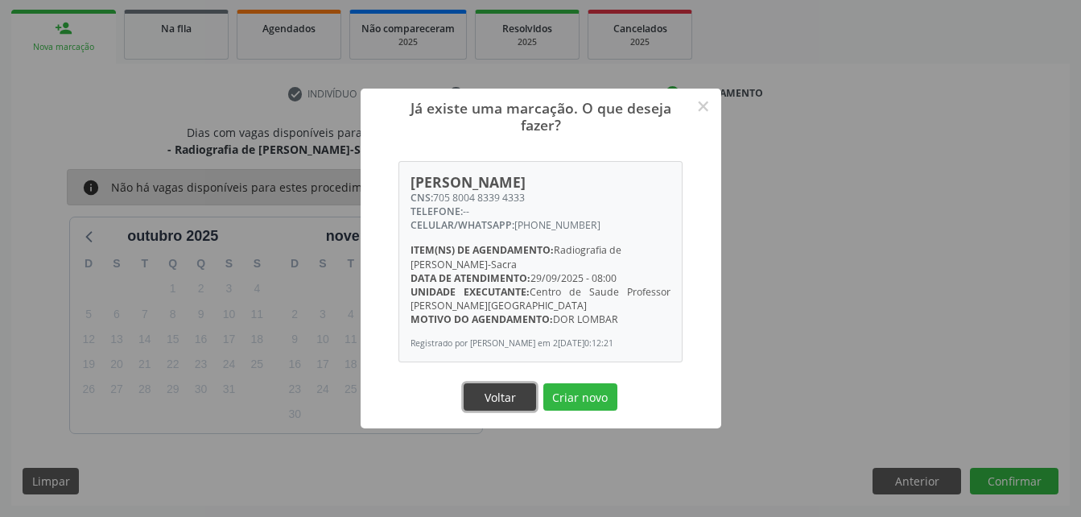
click at [513, 407] on button "Voltar" at bounding box center [500, 396] width 72 height 27
